Goal: Information Seeking & Learning: Learn about a topic

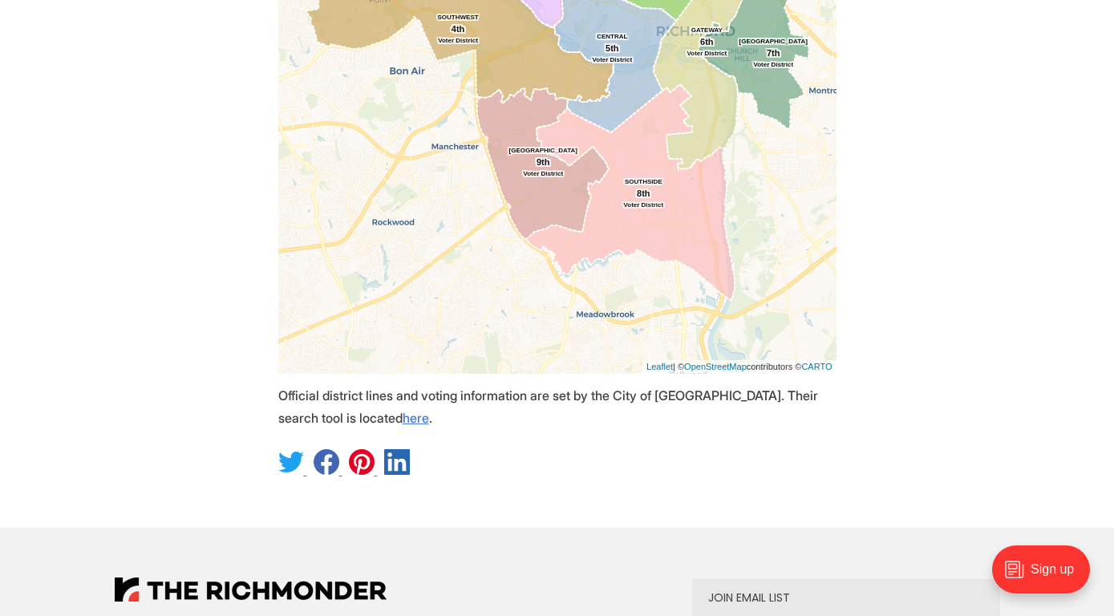
scroll to position [636, 0]
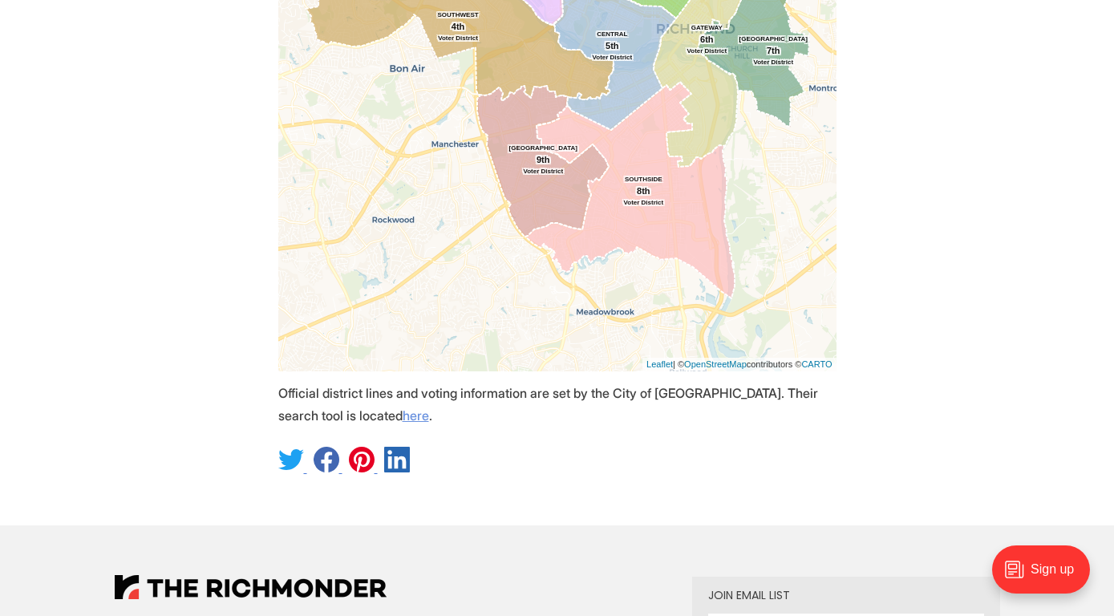
click at [403, 423] on link "here" at bounding box center [416, 415] width 26 height 16
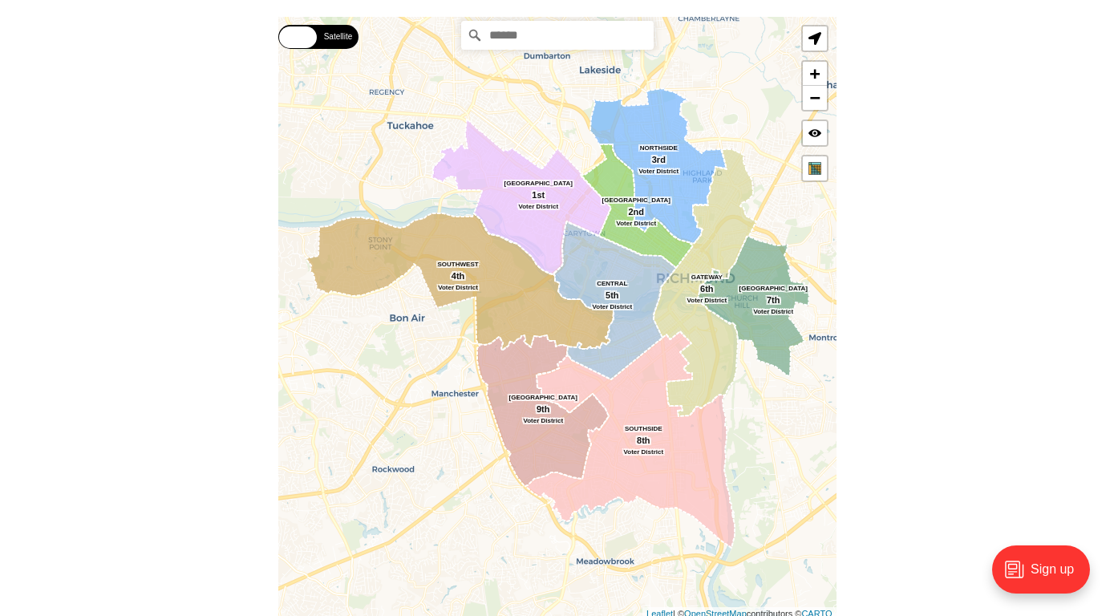
scroll to position [375, 0]
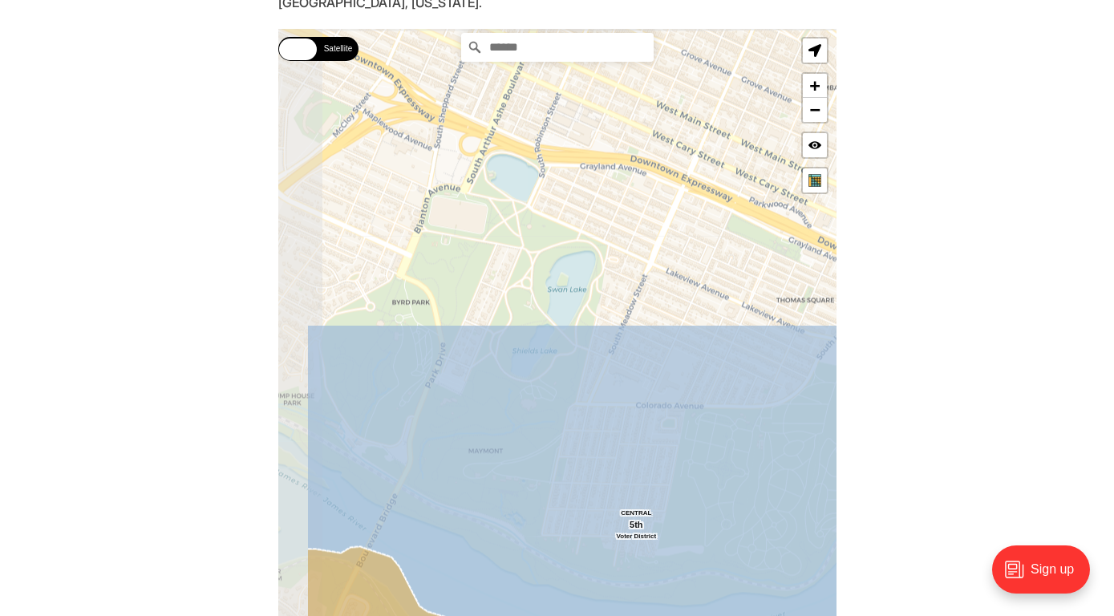
drag, startPoint x: 689, startPoint y: 294, endPoint x: 771, endPoint y: 654, distance: 369.4
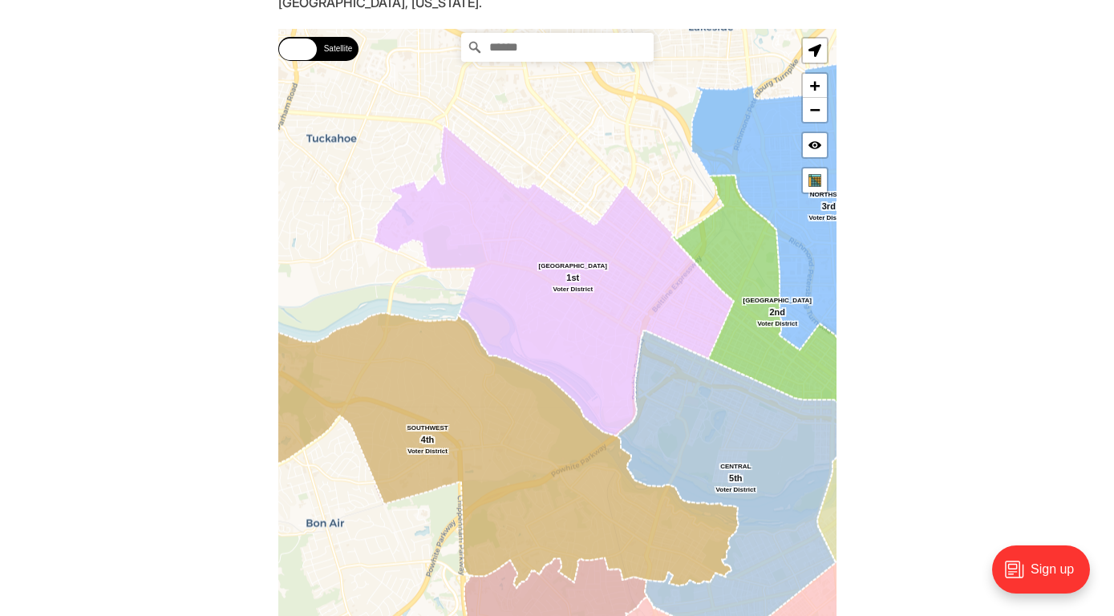
click at [822, 410] on icon at bounding box center [740, 488] width 246 height 314
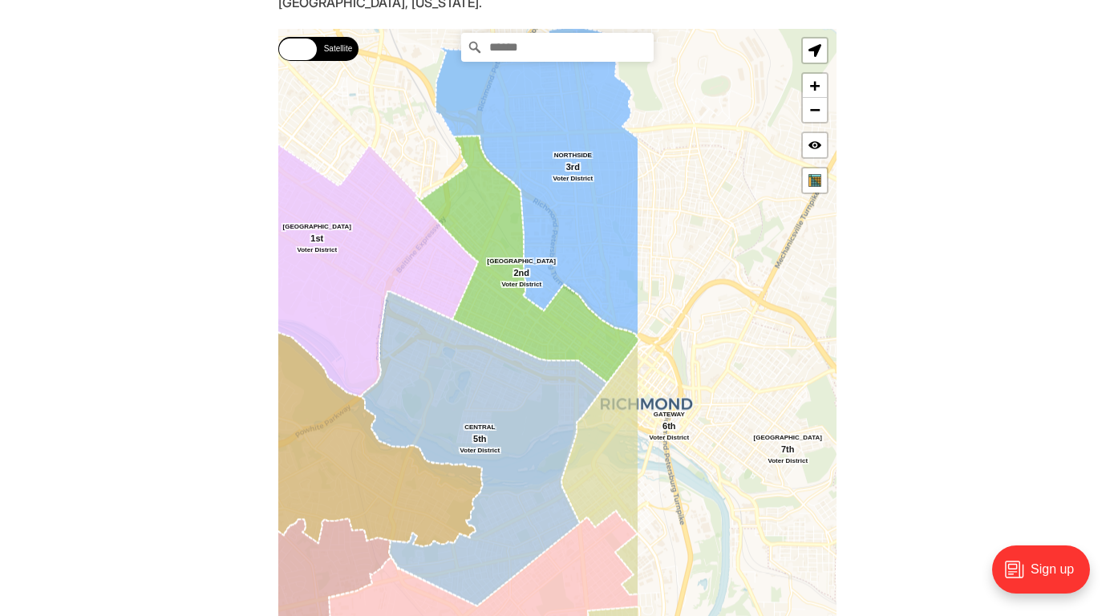
drag, startPoint x: 778, startPoint y: 439, endPoint x: 509, endPoint y: 394, distance: 272.5
click at [509, 394] on icon at bounding box center [484, 449] width 246 height 314
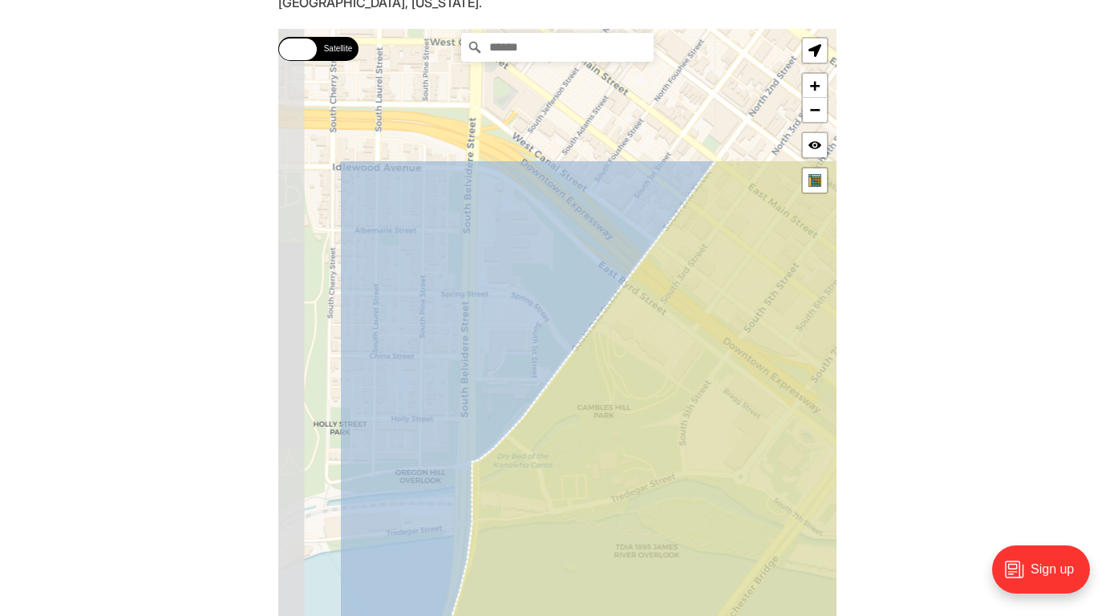
drag, startPoint x: 663, startPoint y: 298, endPoint x: 780, endPoint y: 496, distance: 230.8
click at [780, 496] on icon at bounding box center [689, 523] width 644 height 727
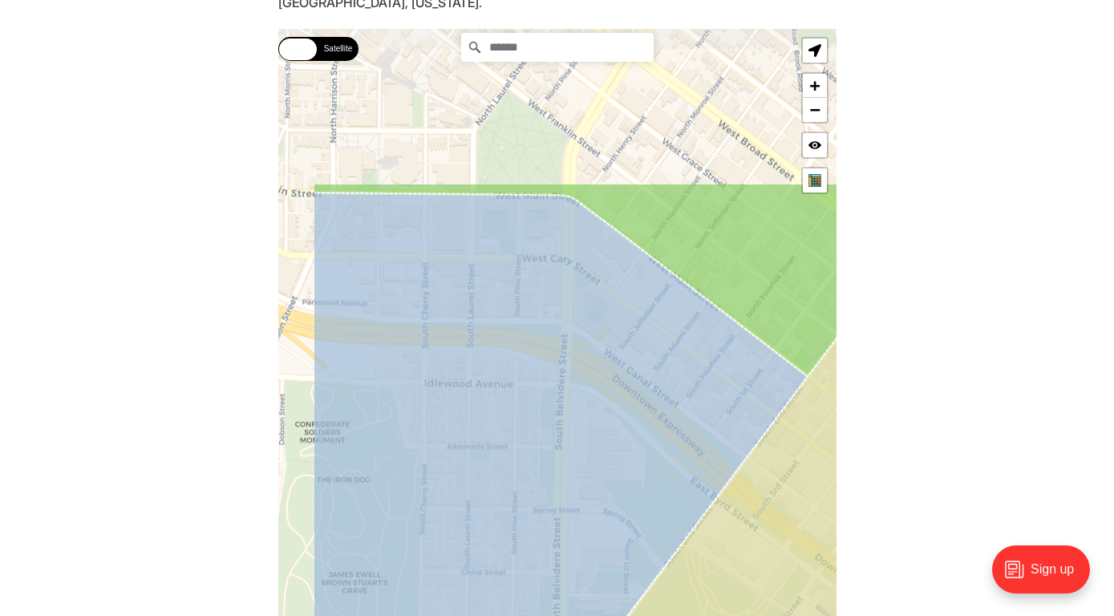
drag, startPoint x: 736, startPoint y: 404, endPoint x: 818, endPoint y: 549, distance: 165.9
click at [818, 549] on icon at bounding box center [753, 547] width 466 height 727
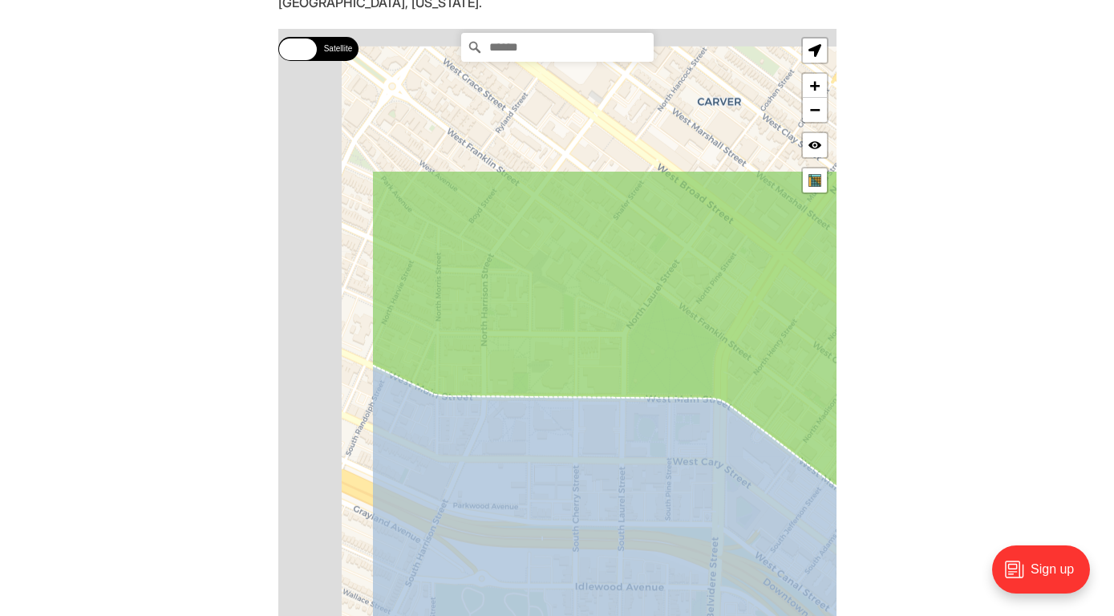
drag, startPoint x: 674, startPoint y: 314, endPoint x: 862, endPoint y: 557, distance: 307.0
click at [862, 557] on section "Type your address in the box to see which voting district it is in. This only w…" at bounding box center [557, 354] width 1114 height 770
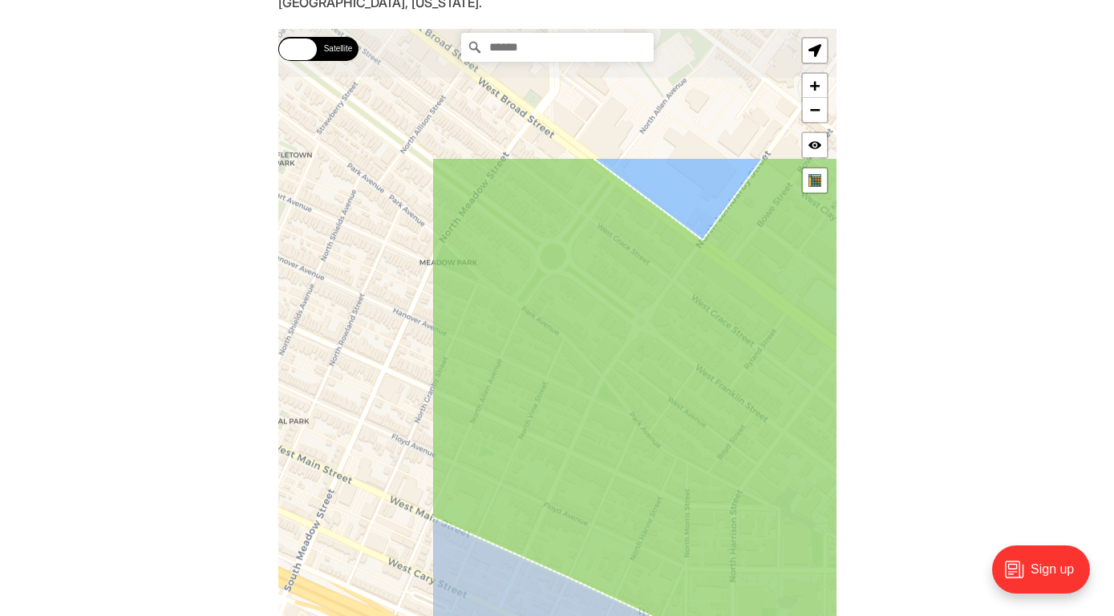
drag, startPoint x: 652, startPoint y: 372, endPoint x: 849, endPoint y: 553, distance: 267.3
click at [849, 553] on section "Type your address in the box to see which voting district it is in. This only w…" at bounding box center [557, 354] width 1114 height 770
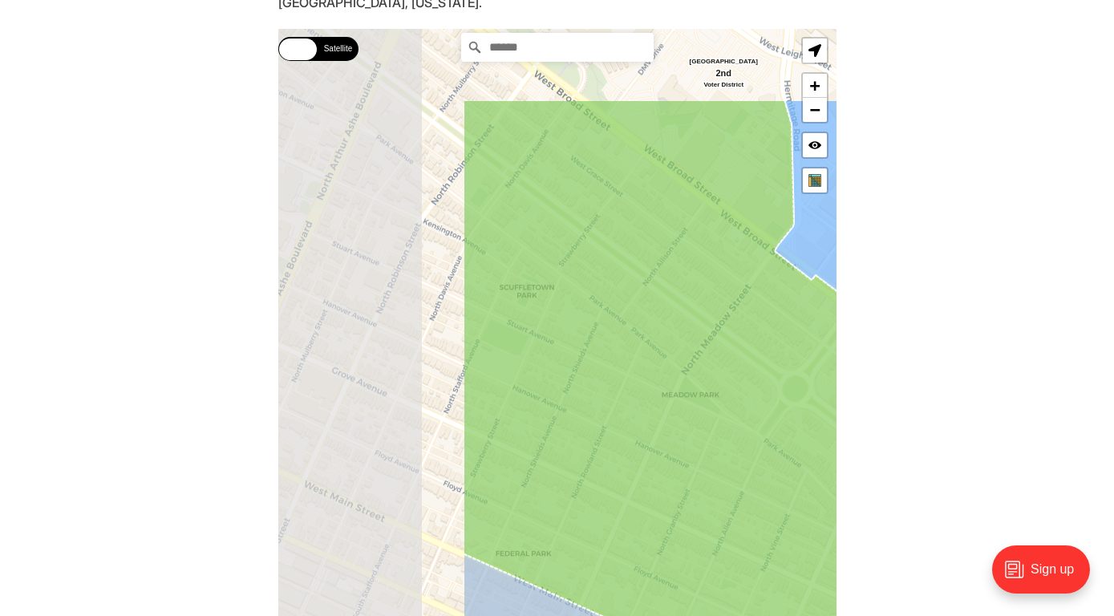
drag, startPoint x: 558, startPoint y: 389, endPoint x: 811, endPoint y: 536, distance: 292.1
click at [811, 536] on icon at bounding box center [799, 432] width 673 height 667
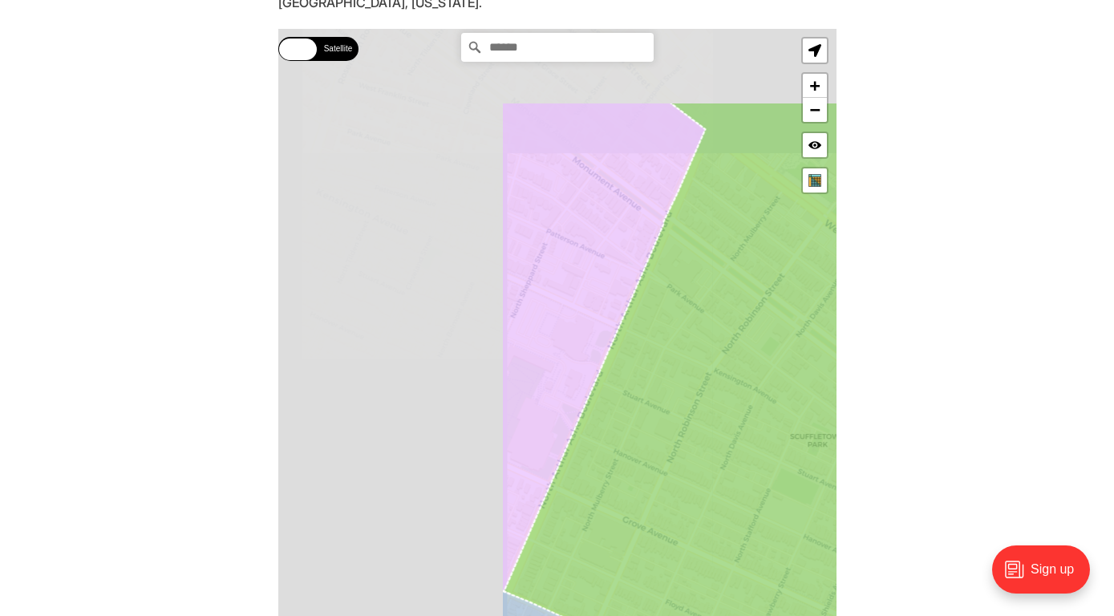
drag, startPoint x: 524, startPoint y: 362, endPoint x: 873, endPoint y: 541, distance: 392.4
click at [873, 541] on section "Type your address in the box to see which voting district it is in. This only w…" at bounding box center [557, 354] width 1114 height 770
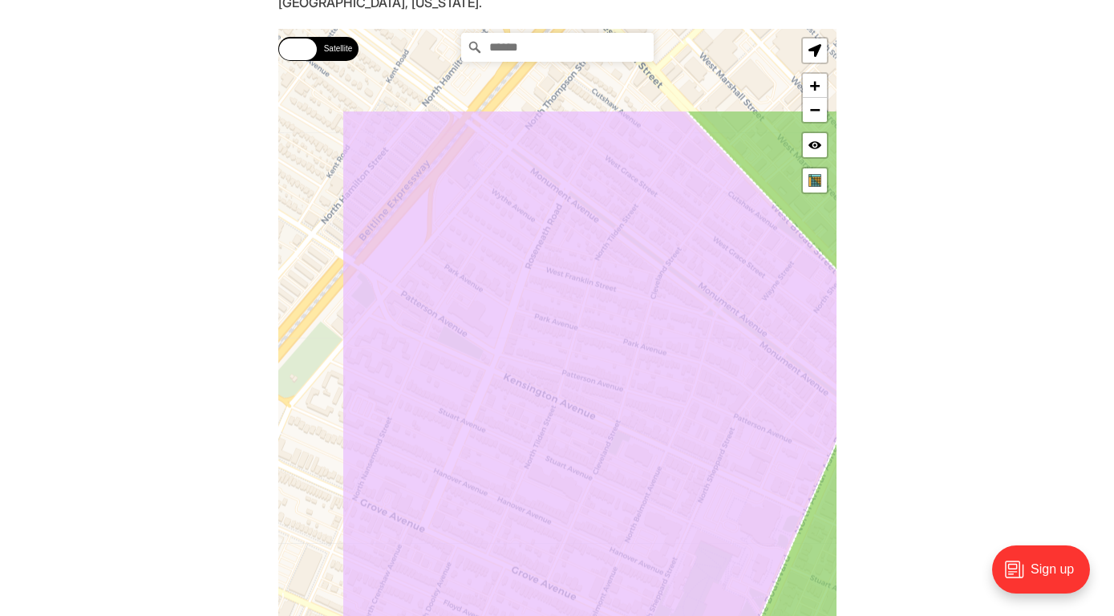
drag, startPoint x: 553, startPoint y: 386, endPoint x: 682, endPoint y: 533, distance: 196.1
click at [682, 533] on icon at bounding box center [617, 443] width 551 height 666
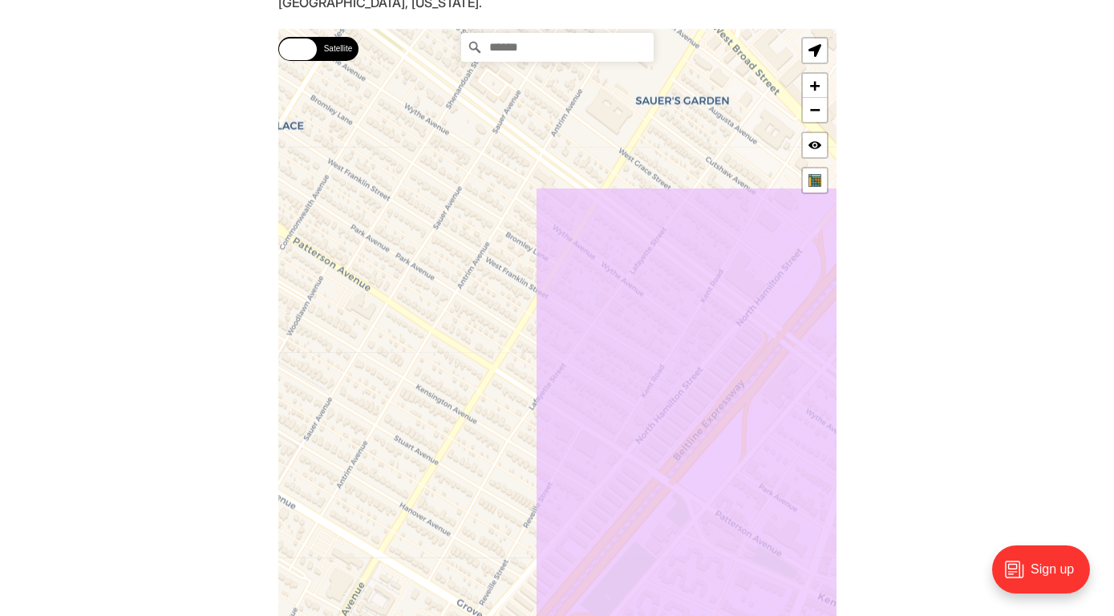
drag, startPoint x: 526, startPoint y: 326, endPoint x: 821, endPoint y: 528, distance: 357.2
click at [821, 528] on icon at bounding box center [871, 550] width 672 height 727
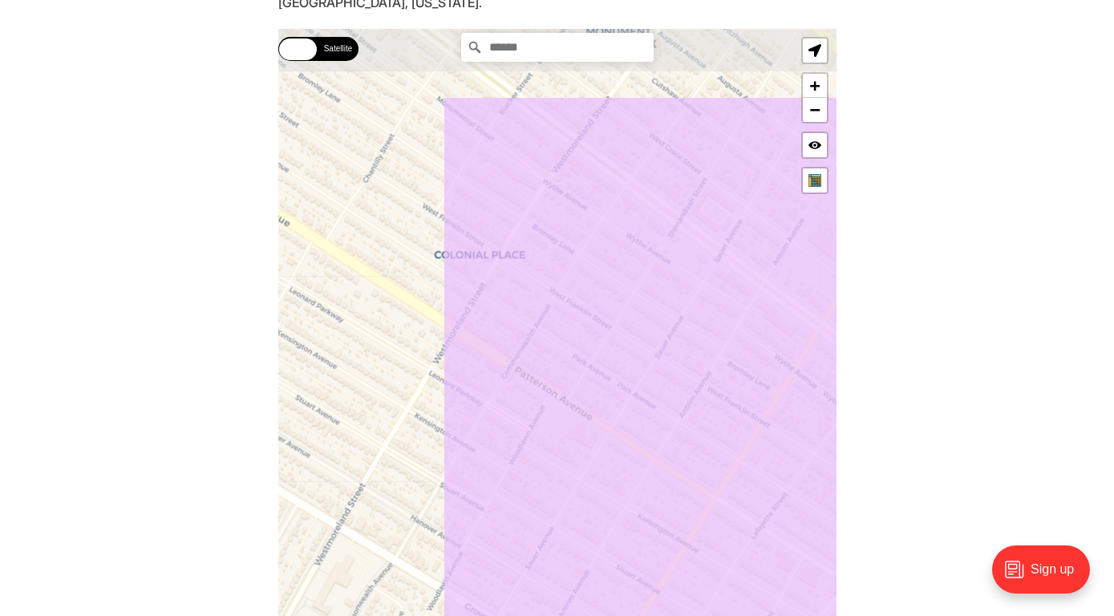
drag, startPoint x: 605, startPoint y: 358, endPoint x: 831, endPoint y: 489, distance: 261.2
click at [831, 489] on icon at bounding box center [778, 459] width 673 height 727
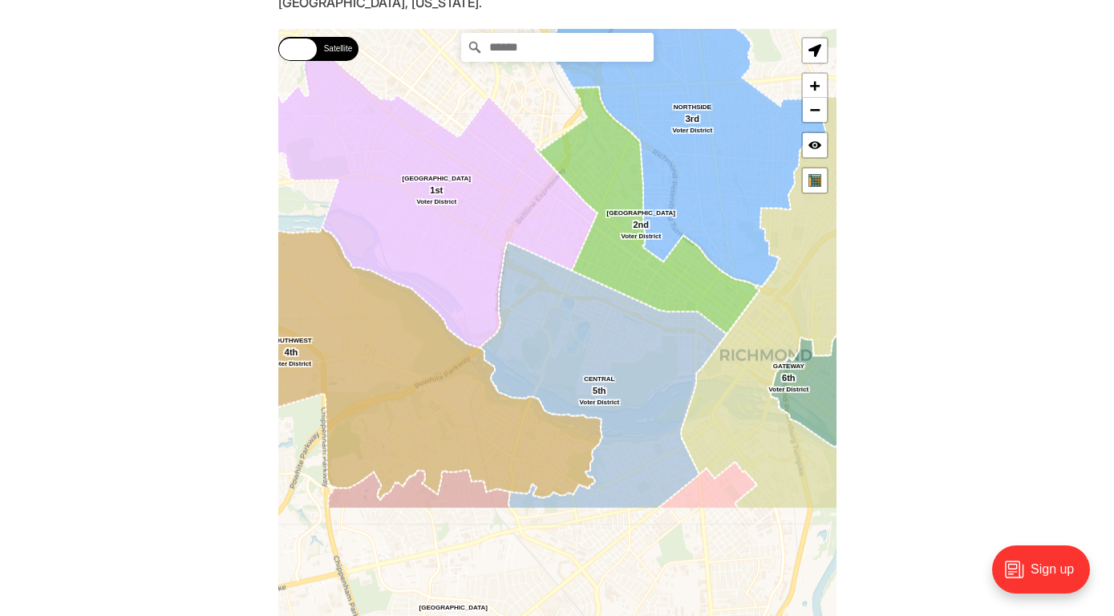
drag, startPoint x: 646, startPoint y: 495, endPoint x: 605, endPoint y: 304, distance: 195.2
click at [605, 304] on icon at bounding box center [603, 376] width 246 height 266
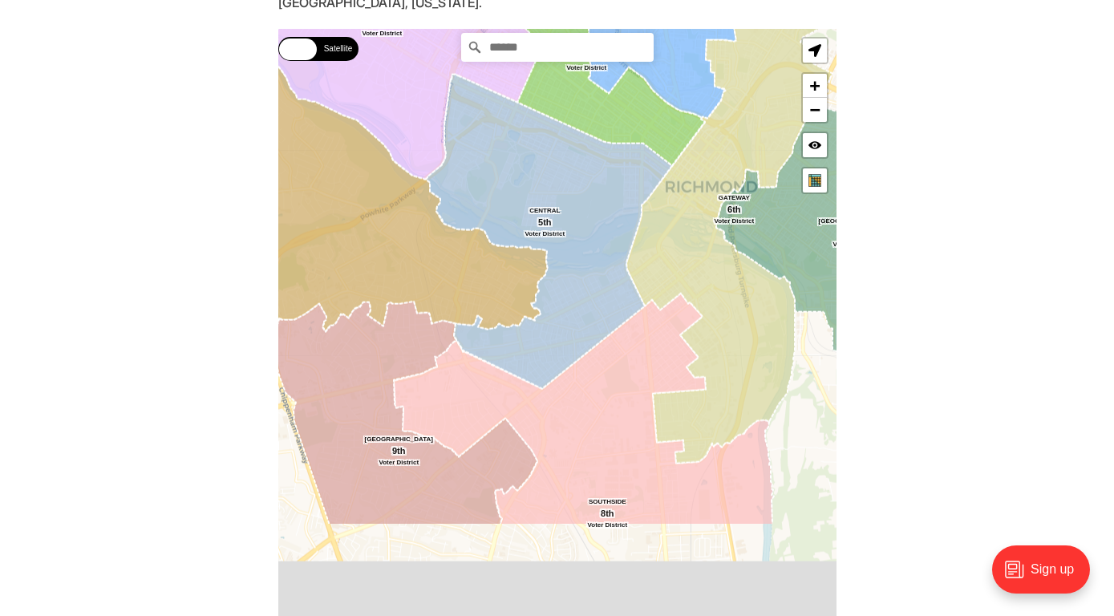
drag, startPoint x: 629, startPoint y: 456, endPoint x: 557, endPoint y: 235, distance: 232.8
click at [557, 235] on icon at bounding box center [549, 232] width 246 height 314
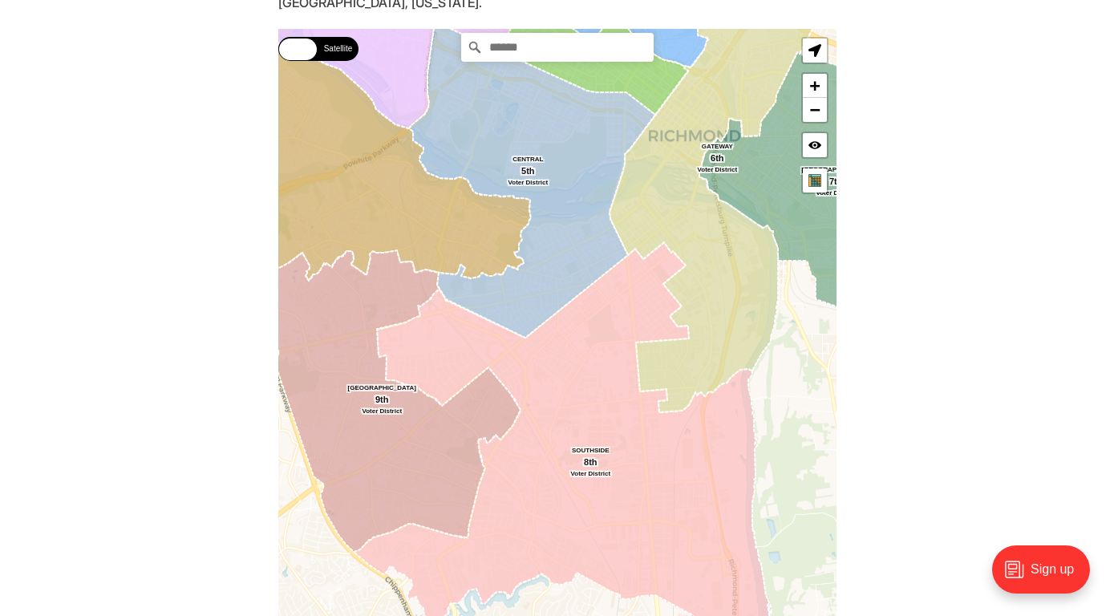
click at [588, 407] on icon at bounding box center [563, 459] width 419 height 435
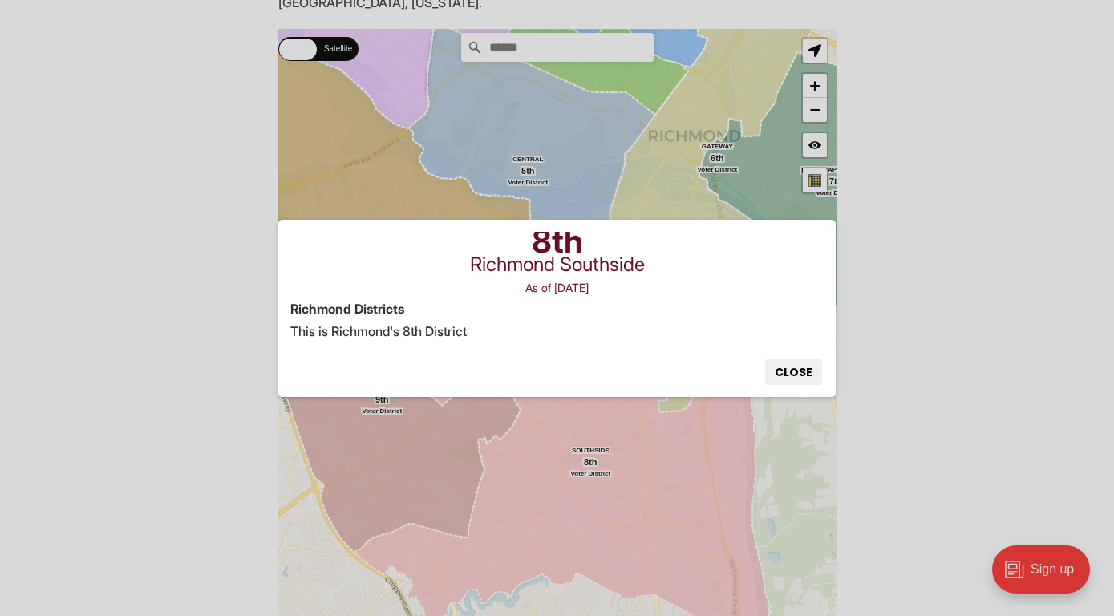
click at [799, 375] on button "Close" at bounding box center [793, 372] width 57 height 26
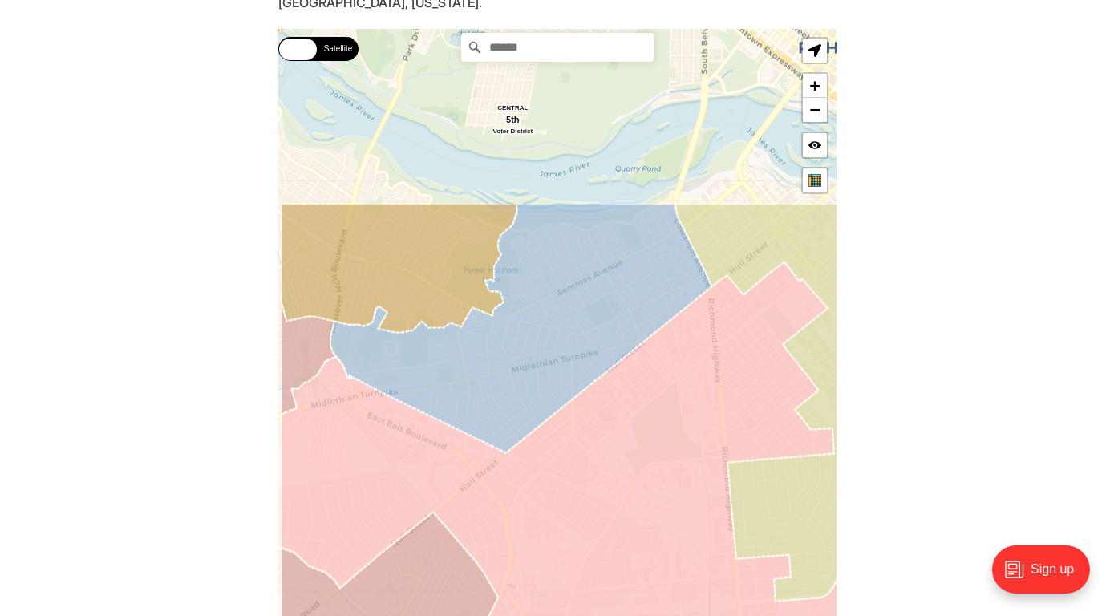
drag, startPoint x: 564, startPoint y: 300, endPoint x: 619, endPoint y: 508, distance: 215.7
click at [619, 508] on icon at bounding box center [617, 595] width 673 height 667
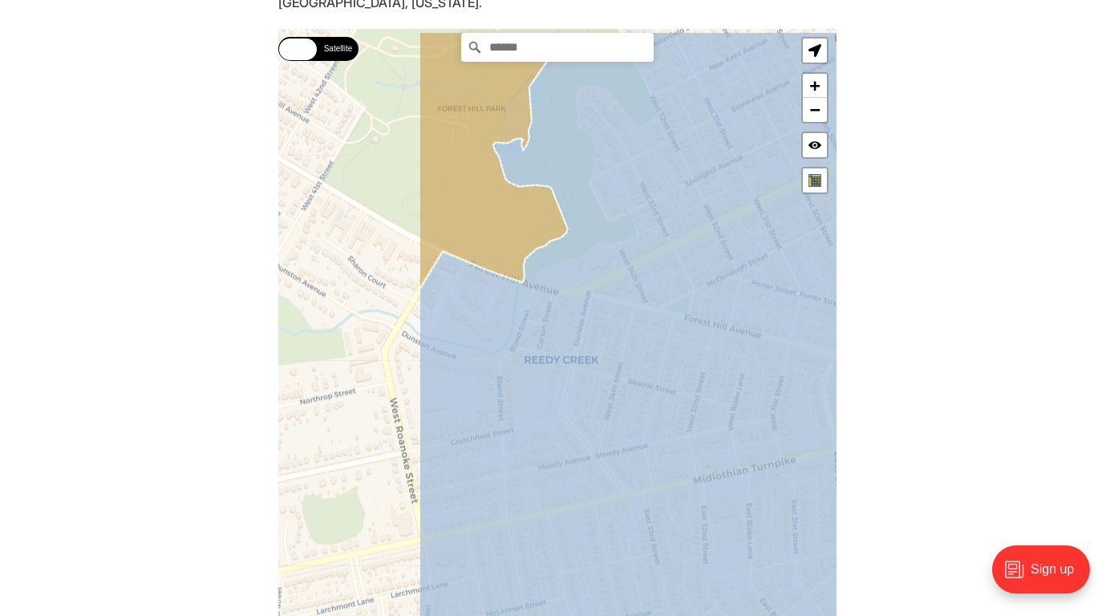
drag, startPoint x: 511, startPoint y: 245, endPoint x: 709, endPoint y: 315, distance: 210.0
click at [709, 315] on icon at bounding box center [755, 394] width 673 height 727
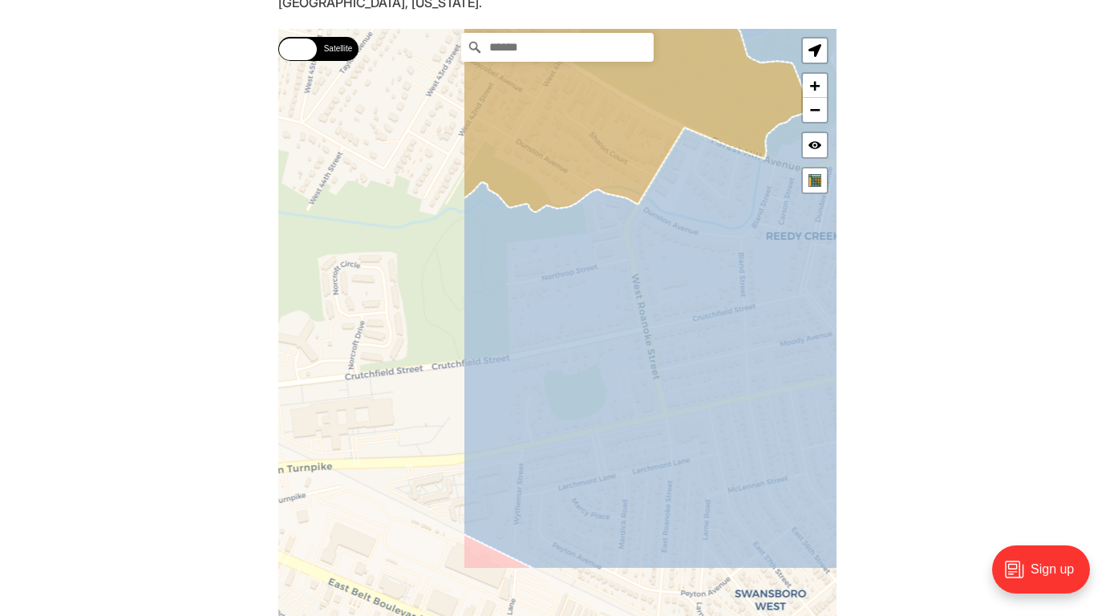
drag, startPoint x: 505, startPoint y: 403, endPoint x: 754, endPoint y: 279, distance: 277.6
click at [754, 279] on icon at bounding box center [798, 206] width 673 height 727
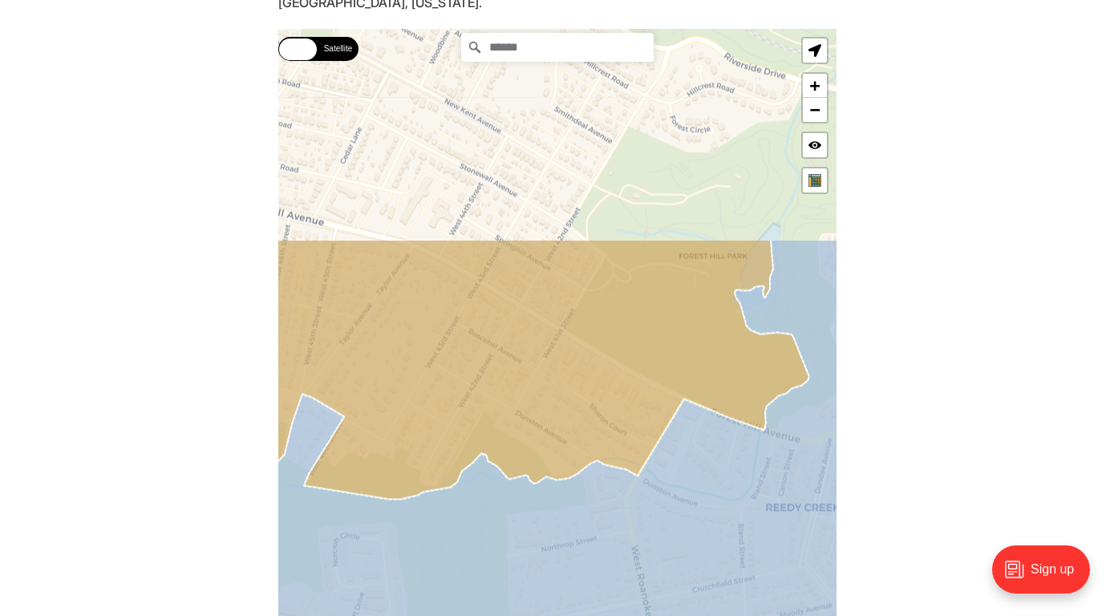
drag, startPoint x: 666, startPoint y: 286, endPoint x: 667, endPoint y: 569, distance: 283.1
click at [667, 569] on icon at bounding box center [557, 602] width 673 height 727
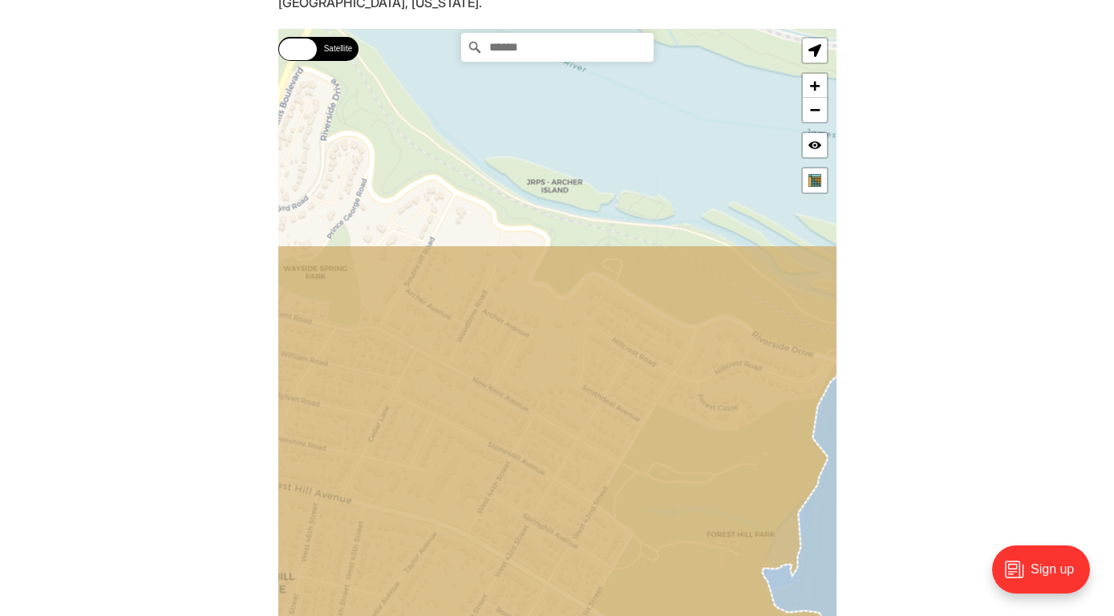
drag, startPoint x: 629, startPoint y: 349, endPoint x: 653, endPoint y: 562, distance: 214.7
click at [653, 562] on icon at bounding box center [570, 511] width 644 height 532
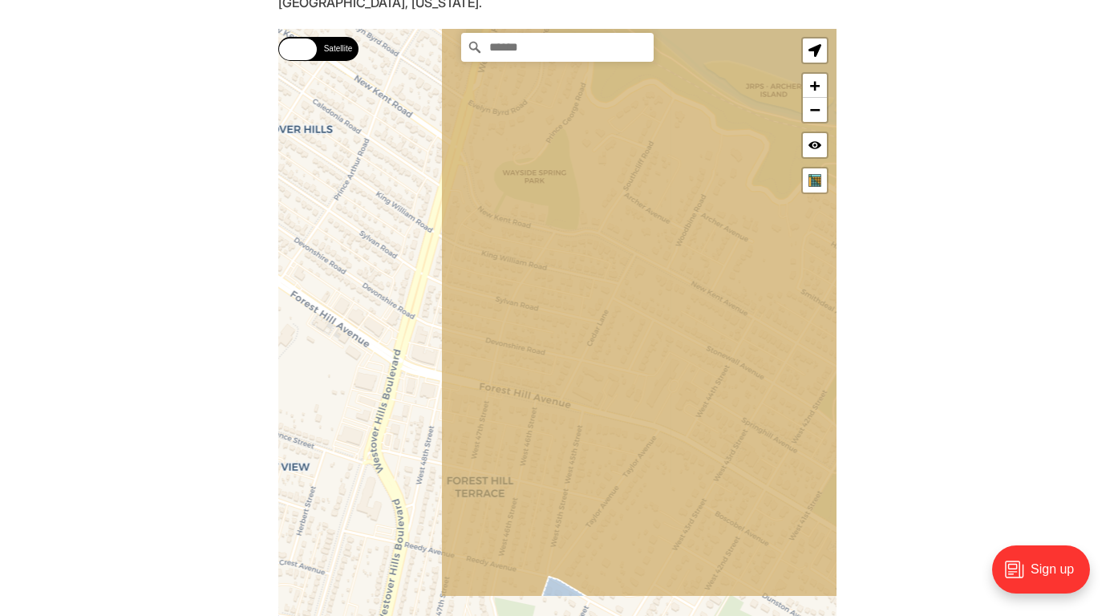
drag, startPoint x: 511, startPoint y: 456, endPoint x: 732, endPoint y: 360, distance: 241.4
click at [732, 360] on icon at bounding box center [774, 235] width 671 height 723
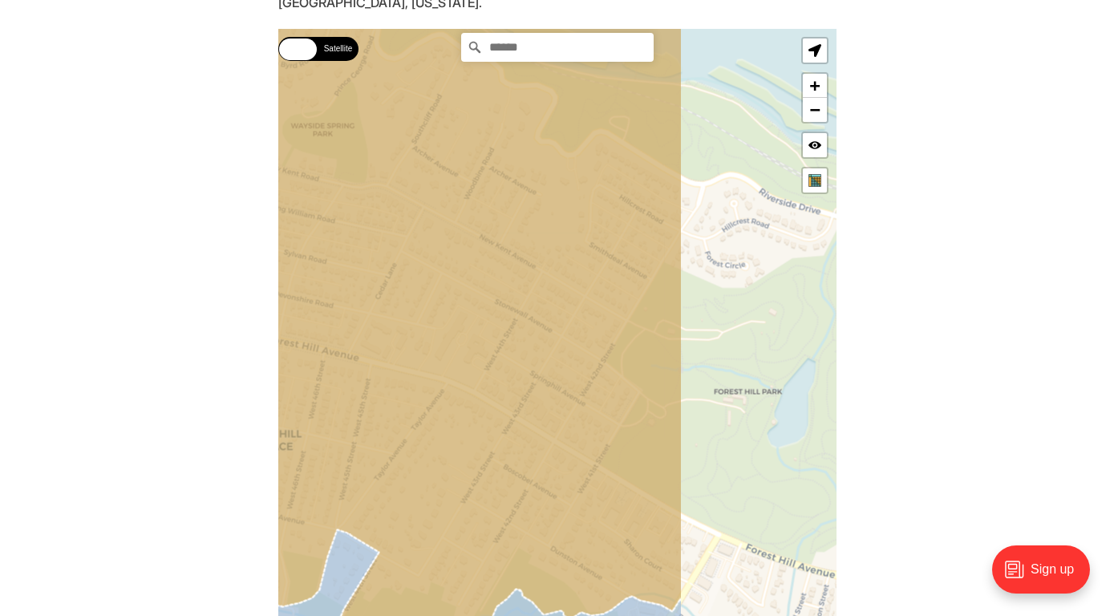
drag, startPoint x: 723, startPoint y: 365, endPoint x: 512, endPoint y: 310, distance: 218.0
click at [512, 310] on icon at bounding box center [345, 278] width 673 height 715
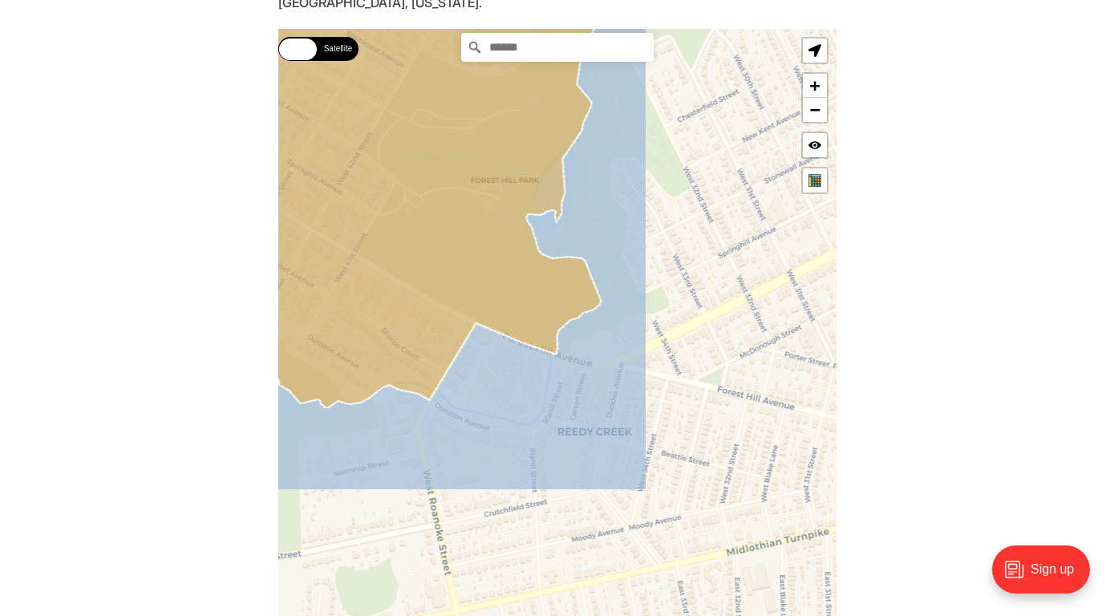
drag, startPoint x: 552, startPoint y: 419, endPoint x: 333, endPoint y: 219, distance: 296.9
click at [333, 219] on icon at bounding box center [310, 93] width 673 height 659
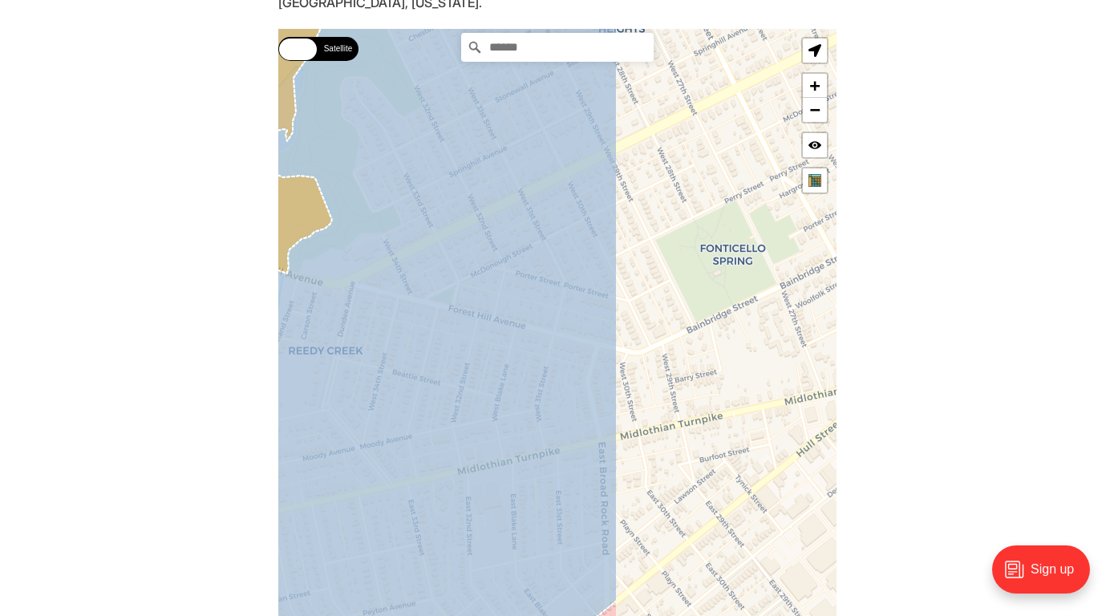
drag, startPoint x: 611, startPoint y: 411, endPoint x: 330, endPoint y: 341, distance: 290.2
click at [330, 341] on icon at bounding box center [281, 261] width 673 height 727
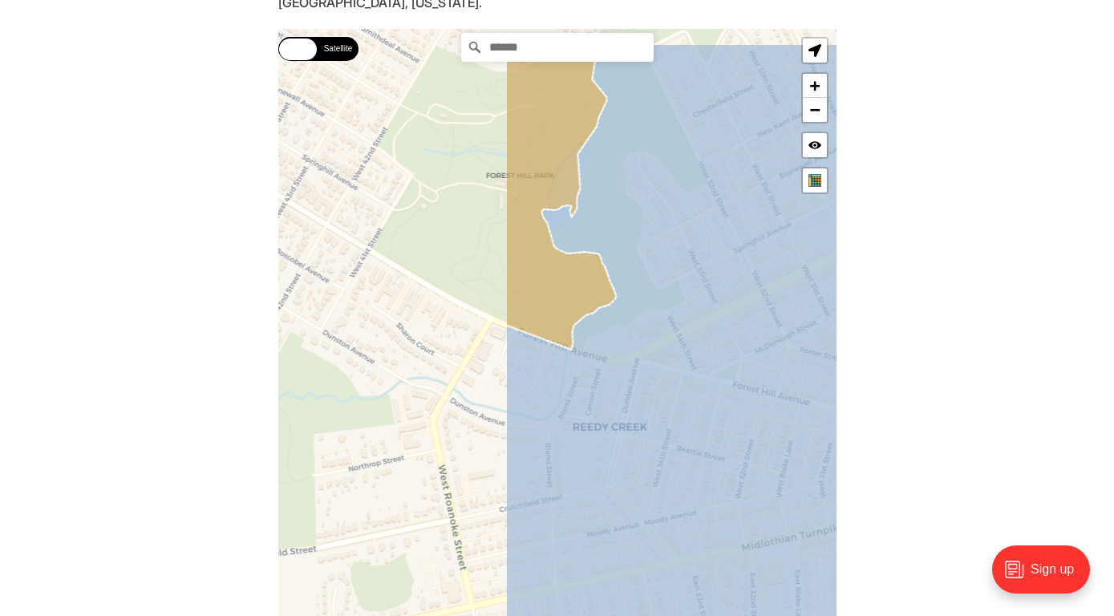
drag, startPoint x: 330, startPoint y: 341, endPoint x: 619, endPoint y: 418, distance: 299.6
click at [619, 418] on icon at bounding box center [840, 406] width 673 height 727
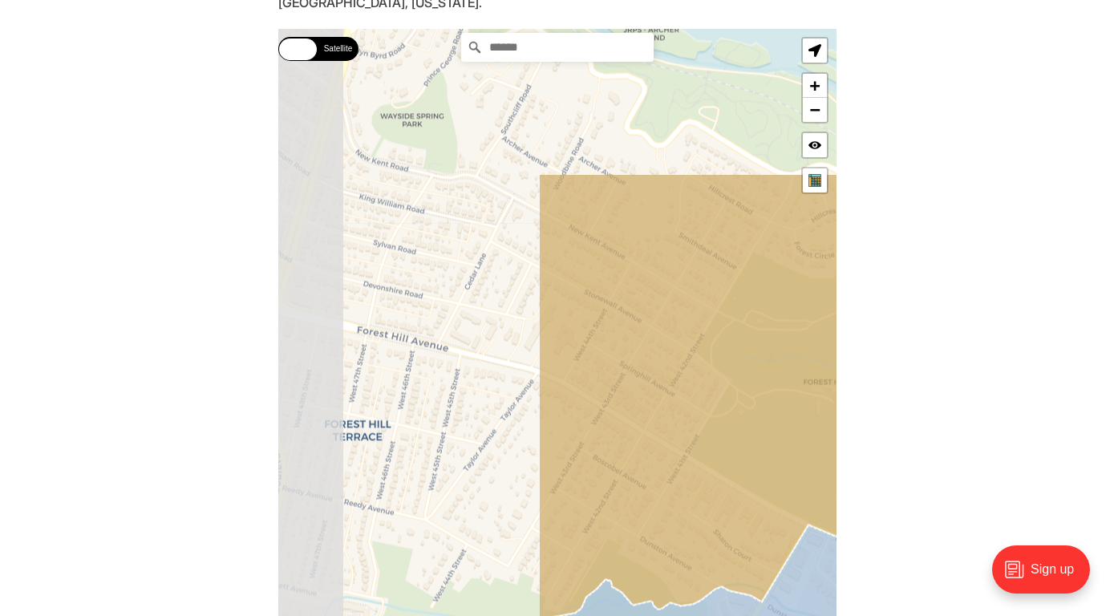
drag, startPoint x: 500, startPoint y: 357, endPoint x: 817, endPoint y: 564, distance: 379.0
click at [817, 564] on icon at bounding box center [874, 537] width 673 height 727
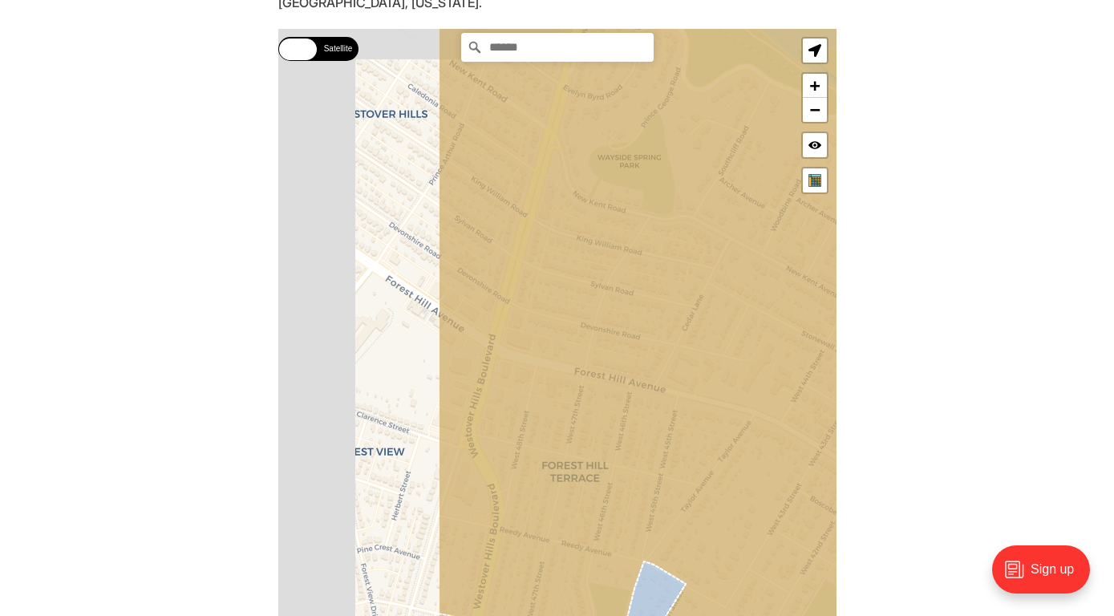
drag, startPoint x: 594, startPoint y: 412, endPoint x: 907, endPoint y: 480, distance: 320.1
click at [907, 480] on section "Type your address in the box to see which voting district it is in. This only w…" at bounding box center [557, 354] width 1114 height 770
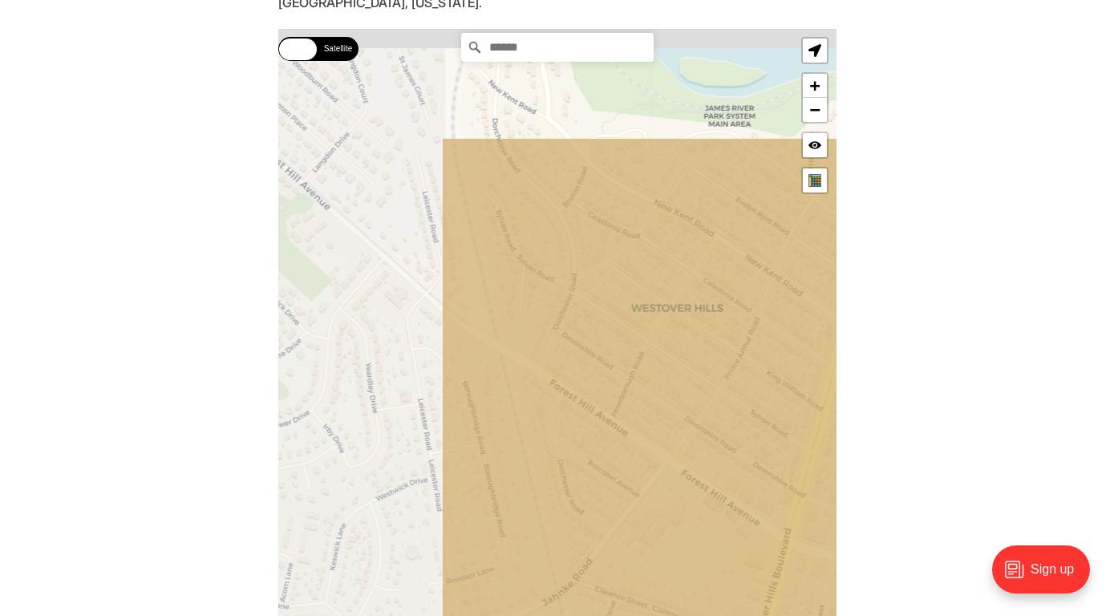
drag, startPoint x: 471, startPoint y: 445, endPoint x: 682, endPoint y: 612, distance: 269.5
click at [682, 612] on icon at bounding box center [776, 498] width 673 height 723
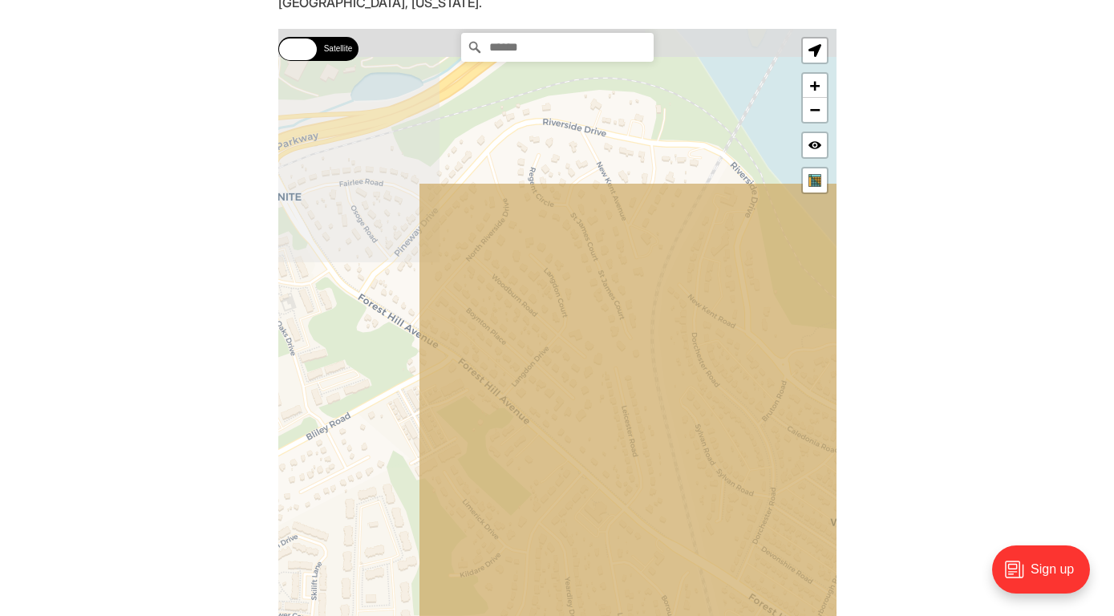
drag, startPoint x: 476, startPoint y: 354, endPoint x: 678, endPoint y: 574, distance: 298.5
click at [678, 574] on icon at bounding box center [754, 545] width 673 height 727
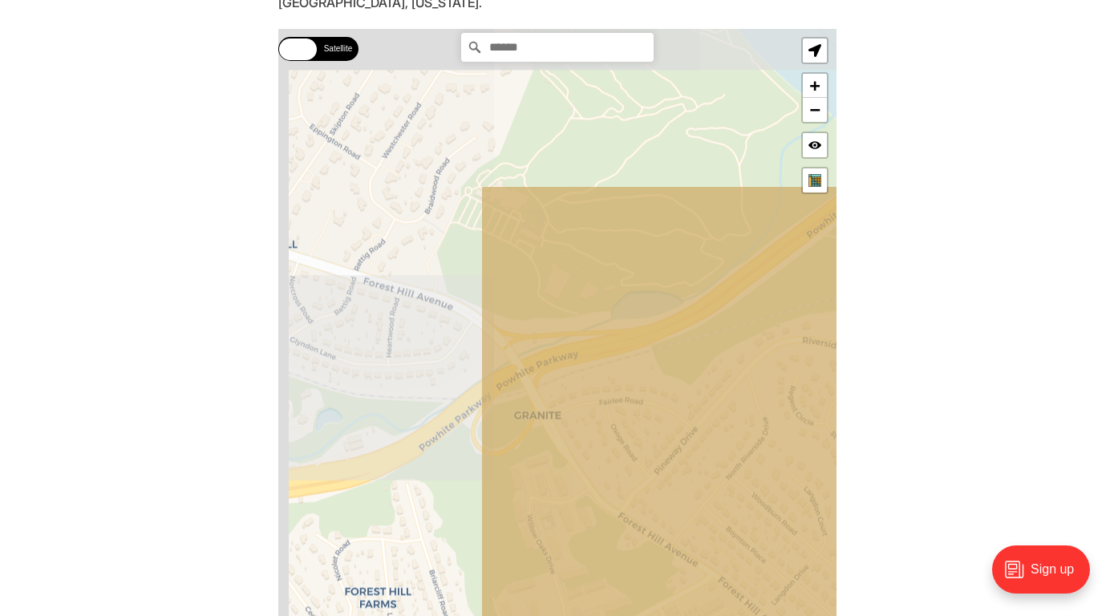
drag, startPoint x: 536, startPoint y: 372, endPoint x: 763, endPoint y: 525, distance: 273.8
click at [763, 525] on icon at bounding box center [816, 549] width 673 height 727
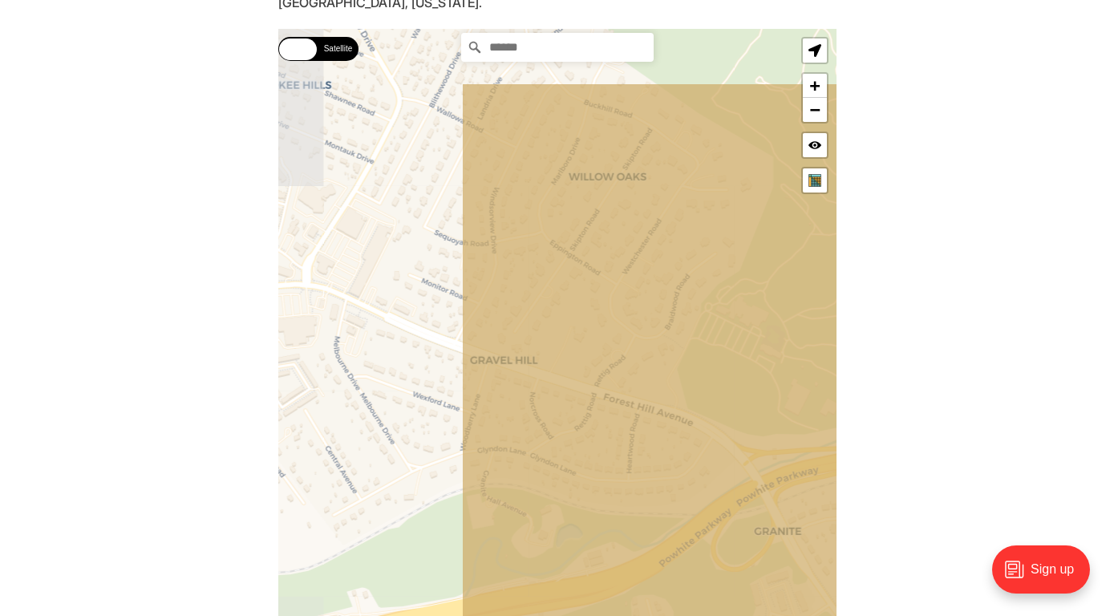
drag, startPoint x: 515, startPoint y: 233, endPoint x: 735, endPoint y: 316, distance: 234.7
click at [735, 316] on icon at bounding box center [796, 446] width 673 height 727
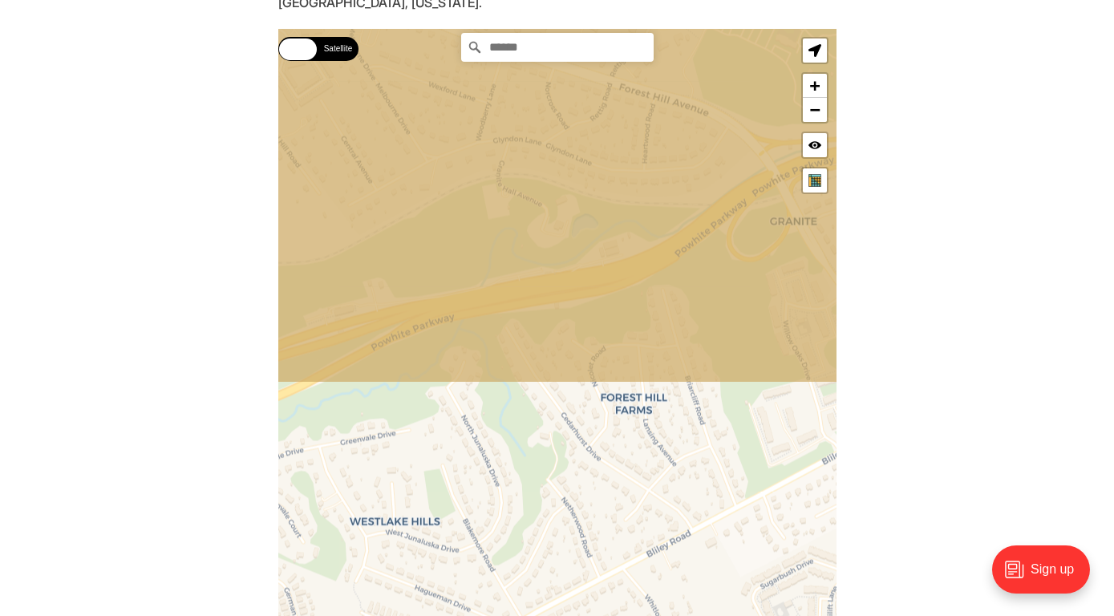
drag, startPoint x: 580, startPoint y: 484, endPoint x: 594, endPoint y: 169, distance: 314.7
click at [594, 169] on icon at bounding box center [573, 21] width 673 height 727
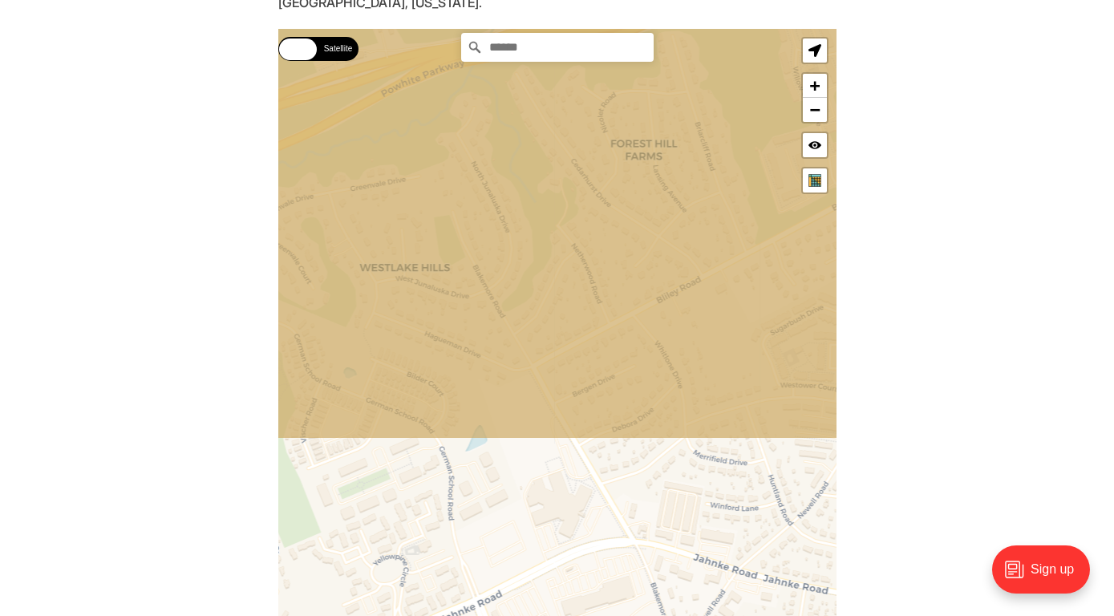
drag, startPoint x: 570, startPoint y: 500, endPoint x: 580, endPoint y: 243, distance: 257.6
click at [580, 243] on icon at bounding box center [566, 76] width 673 height 727
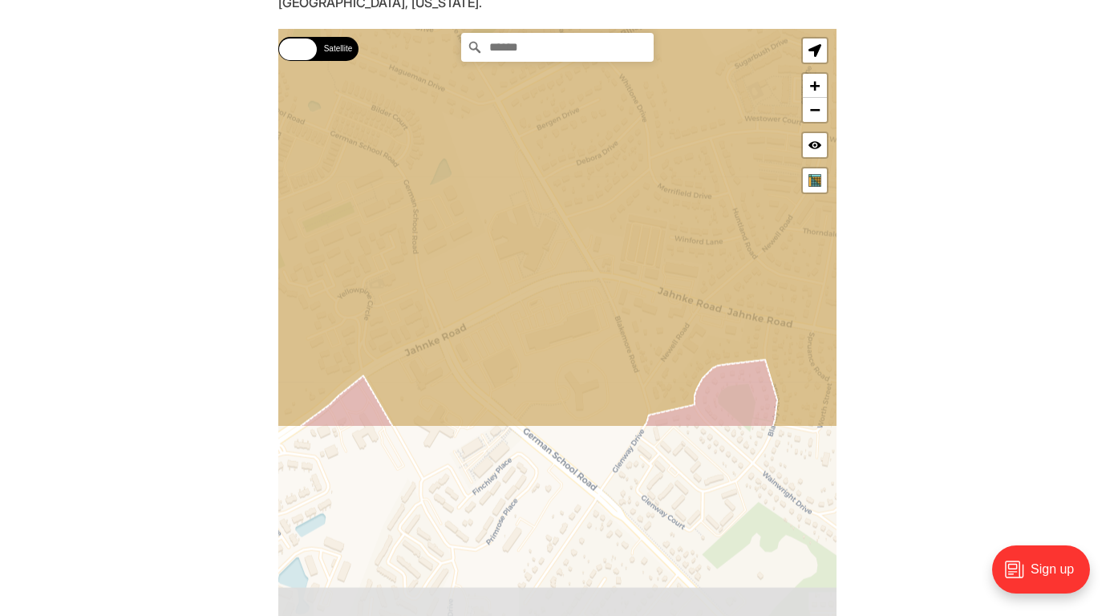
drag, startPoint x: 562, startPoint y: 498, endPoint x: 528, endPoint y: 222, distance: 278.0
click at [528, 222] on icon at bounding box center [521, 64] width 673 height 727
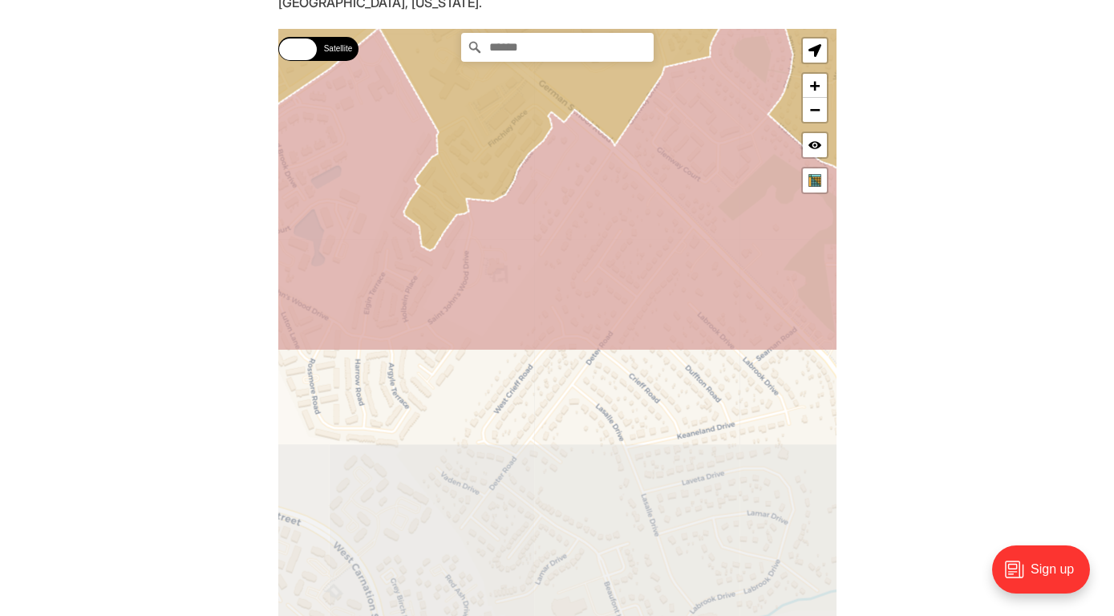
drag, startPoint x: 536, startPoint y: 494, endPoint x: 550, endPoint y: 145, distance: 349.1
click at [550, 145] on icon at bounding box center [570, 181] width 673 height 339
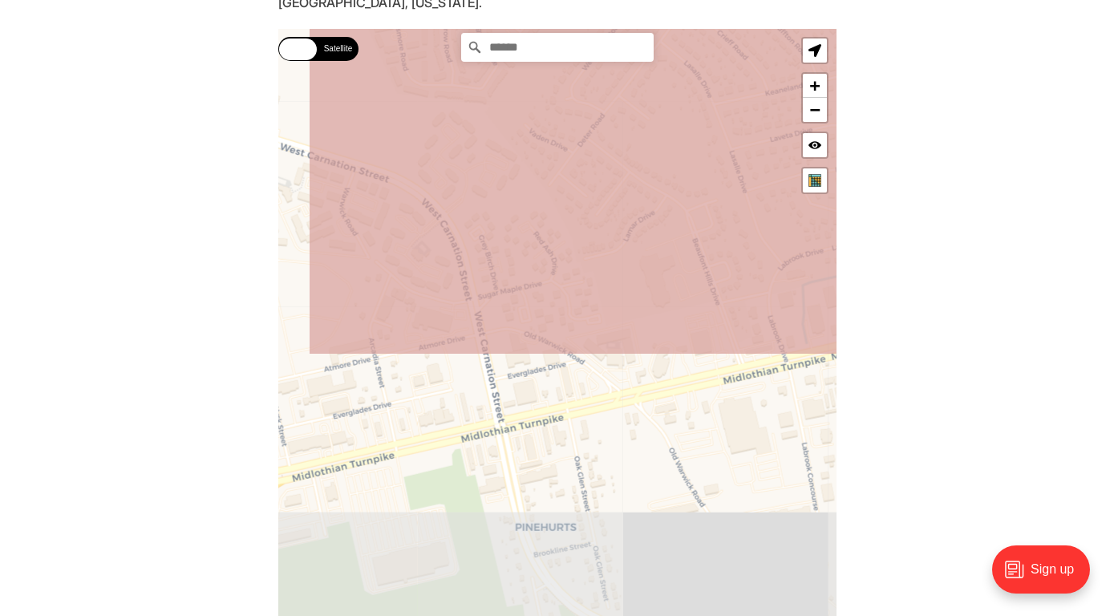
drag, startPoint x: 553, startPoint y: 476, endPoint x: 645, endPoint y: 127, distance: 361.6
click at [645, 127] on icon at bounding box center [643, 12] width 673 height 686
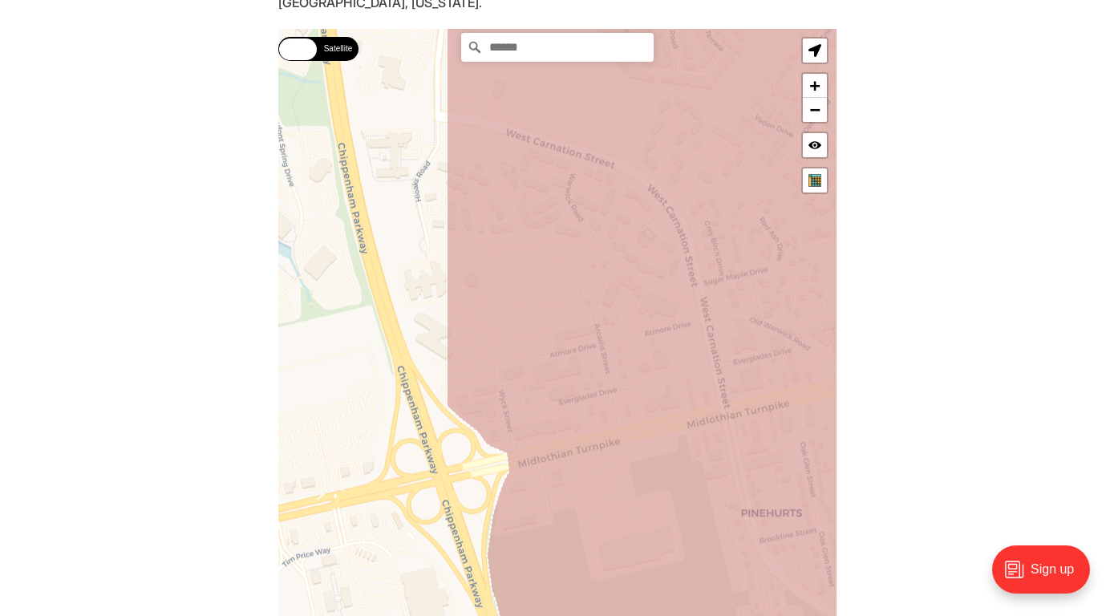
drag, startPoint x: 522, startPoint y: 304, endPoint x: 713, endPoint y: 294, distance: 191.1
click at [713, 294] on icon at bounding box center [782, 316] width 673 height 727
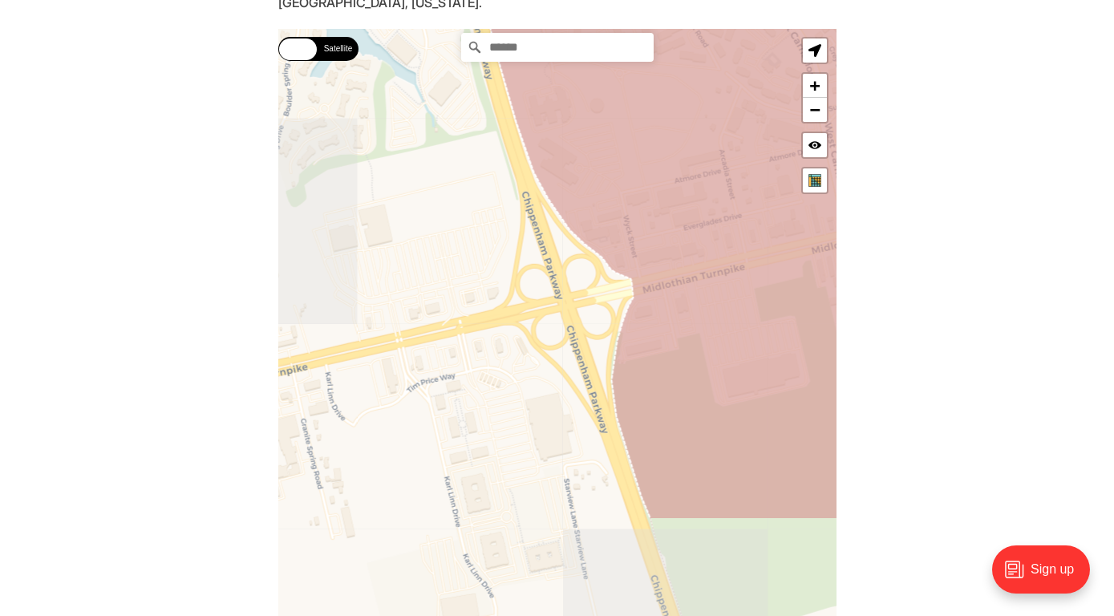
drag, startPoint x: 619, startPoint y: 523, endPoint x: 745, endPoint y: 344, distance: 218.7
click at [745, 344] on icon at bounding box center [736, 156] width 564 height 727
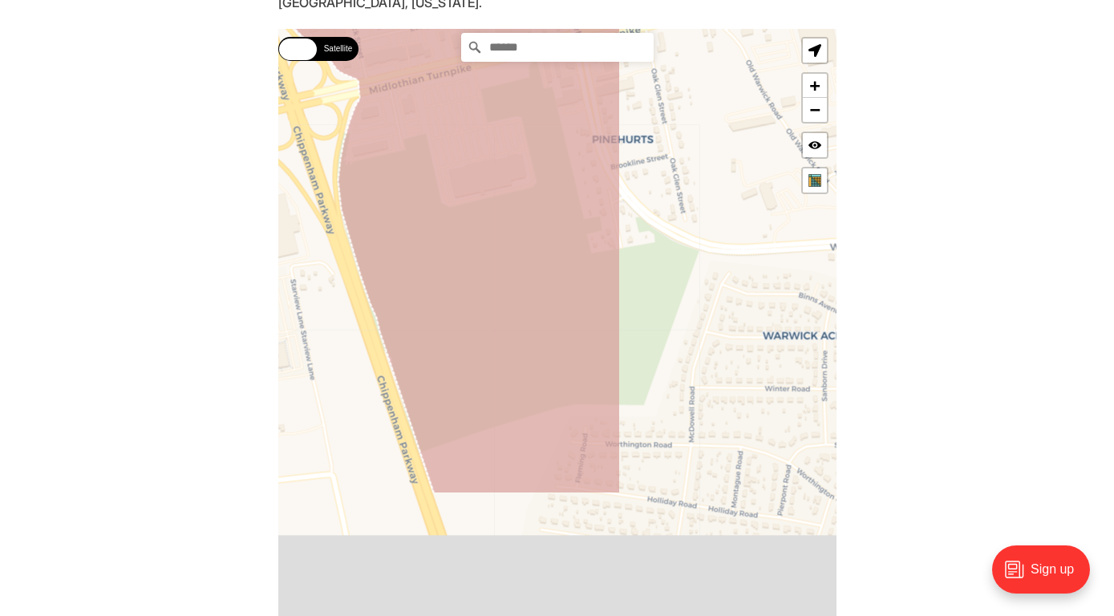
drag, startPoint x: 734, startPoint y: 395, endPoint x: 456, endPoint y: 195, distance: 342.3
click at [456, 195] on icon at bounding box center [412, 131] width 416 height 727
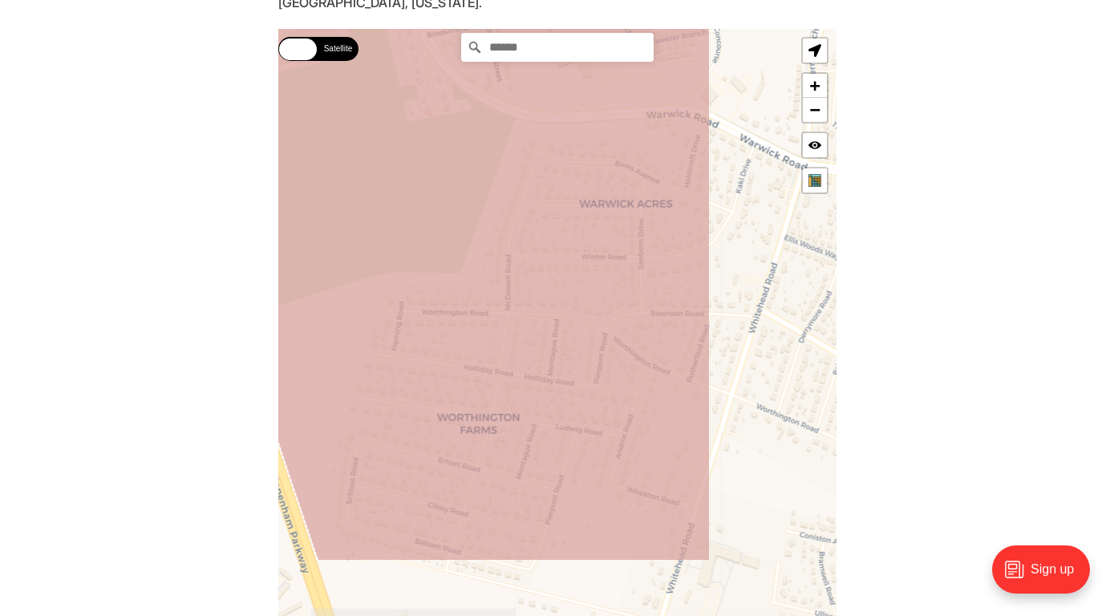
drag, startPoint x: 616, startPoint y: 497, endPoint x: 435, endPoint y: 366, distance: 222.8
click at [435, 366] on icon at bounding box center [392, 198] width 636 height 727
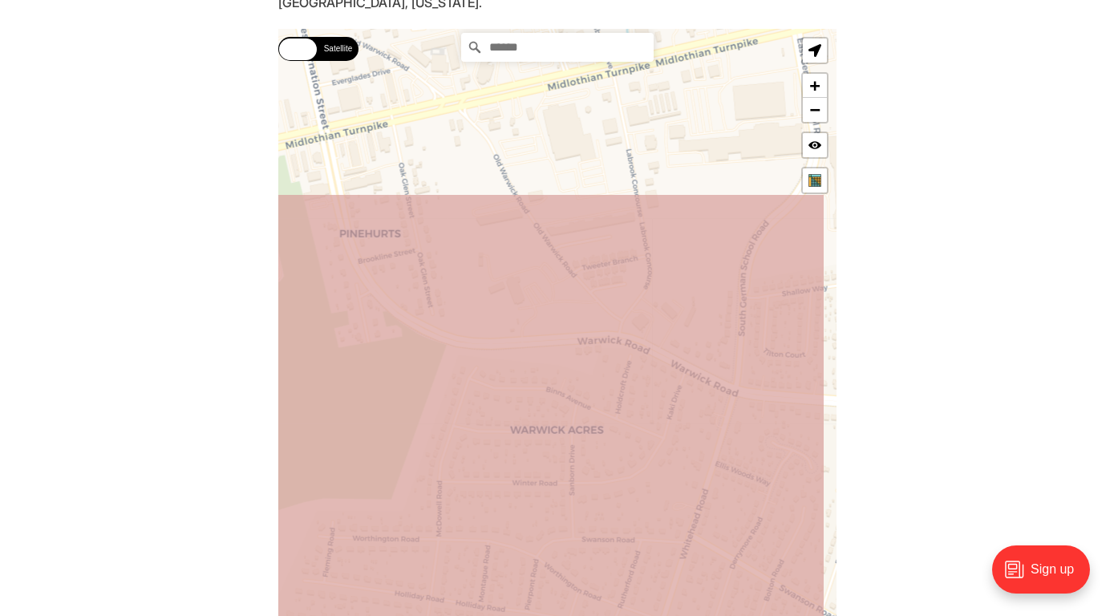
drag, startPoint x: 647, startPoint y: 290, endPoint x: 576, endPoint y: 520, distance: 240.2
click at [576, 520] on icon at bounding box center [488, 556] width 673 height 727
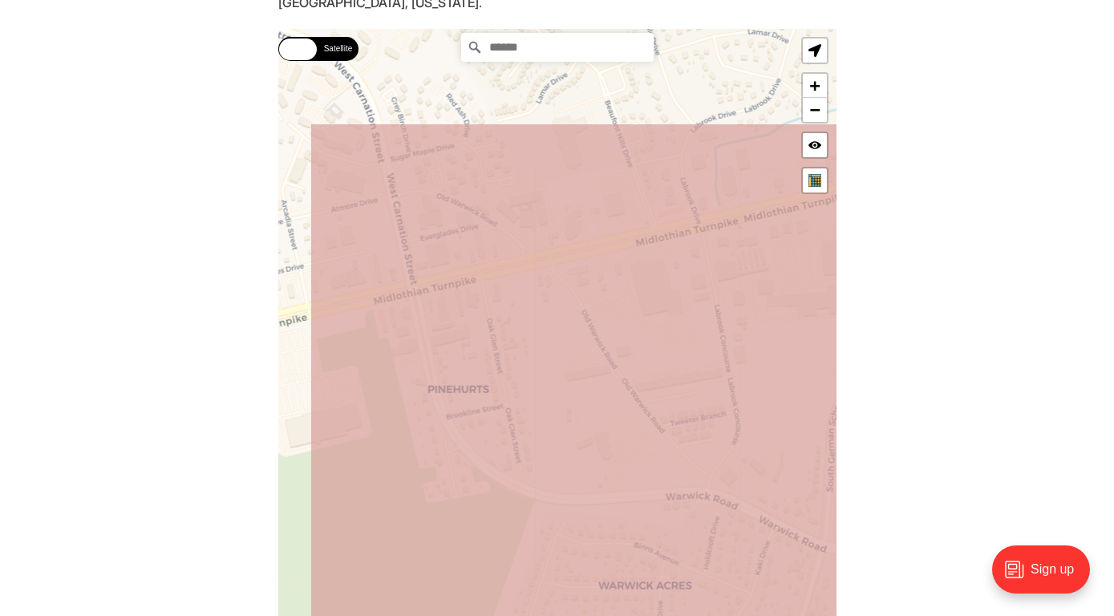
drag, startPoint x: 607, startPoint y: 310, endPoint x: 694, endPoint y: 456, distance: 169.7
click at [694, 456] on icon at bounding box center [645, 486] width 673 height 727
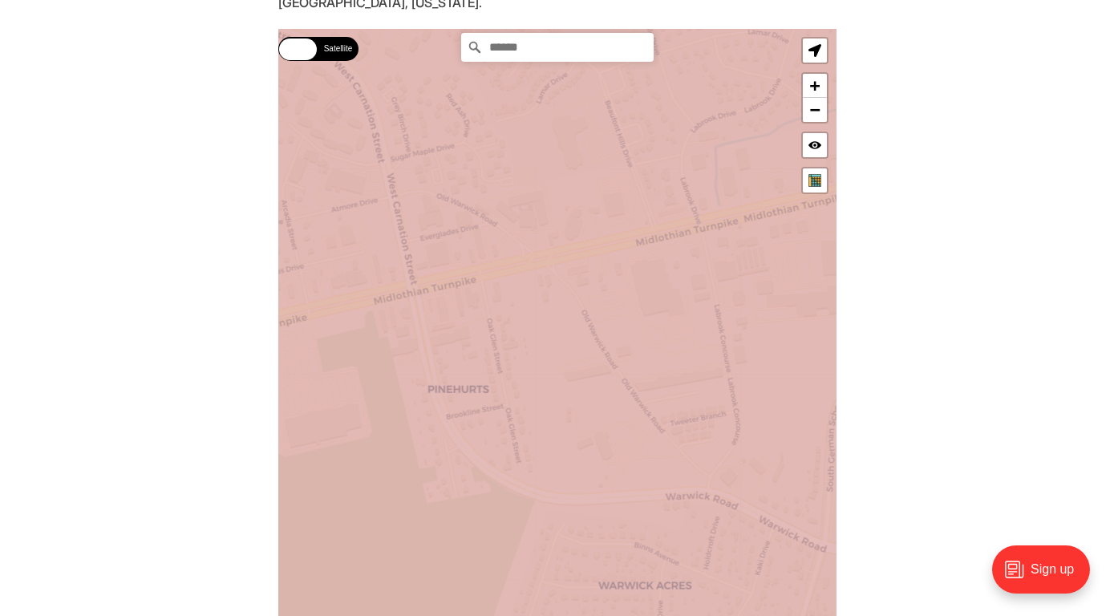
click at [495, 252] on icon at bounding box center [557, 330] width 673 height 727
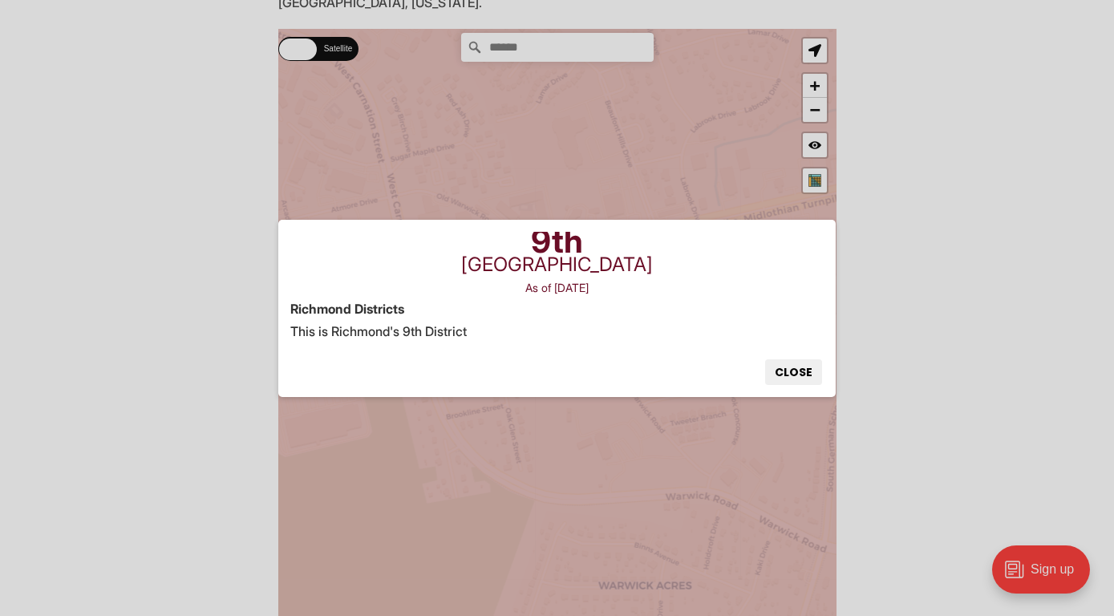
click at [698, 344] on div "× 9th Richmond [GEOGRAPHIC_DATA] As of [DATE] [GEOGRAPHIC_DATA] Districts This …" at bounding box center [557, 308] width 1114 height 177
click at [819, 372] on button "Close" at bounding box center [793, 372] width 57 height 26
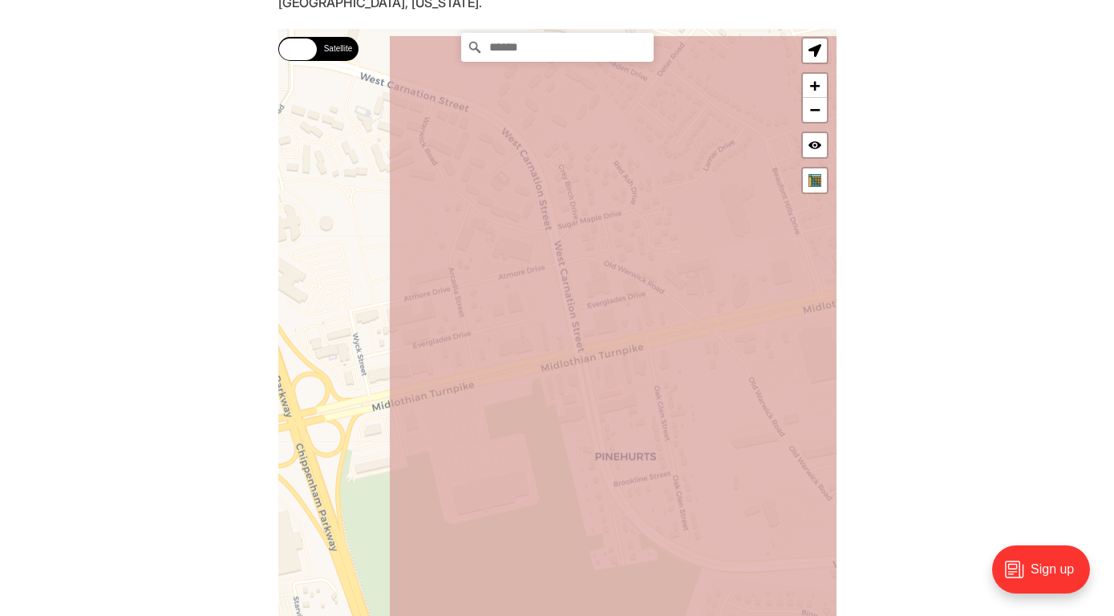
drag, startPoint x: 514, startPoint y: 330, endPoint x: 685, endPoint y: 399, distance: 183.9
click at [685, 399] on icon at bounding box center [724, 397] width 673 height 727
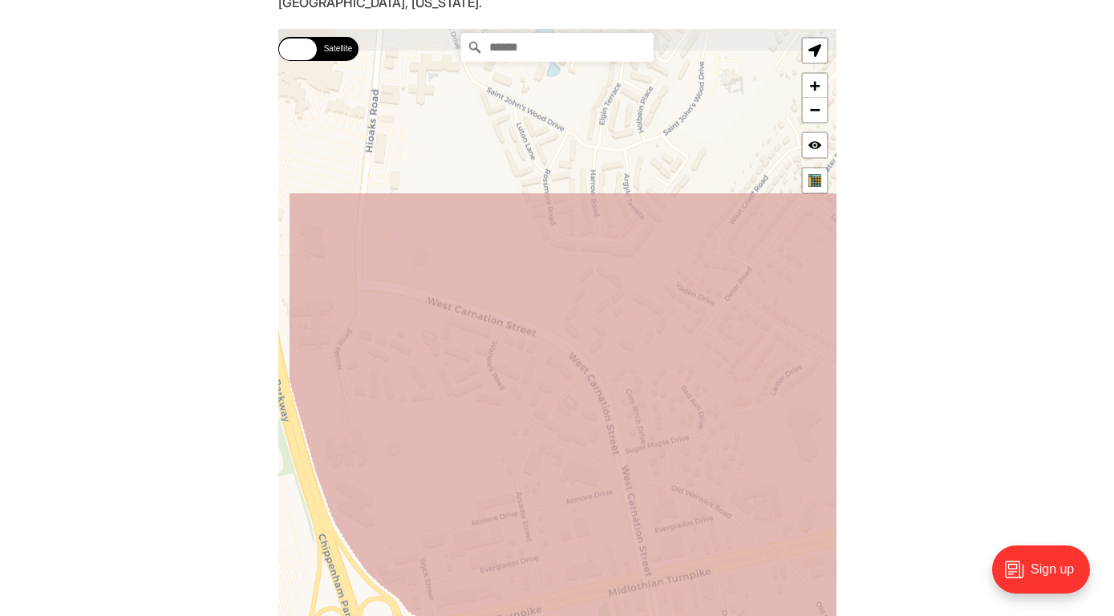
drag, startPoint x: 642, startPoint y: 209, endPoint x: 711, endPoint y: 435, distance: 236.2
click at [711, 435] on icon at bounding box center [624, 555] width 673 height 727
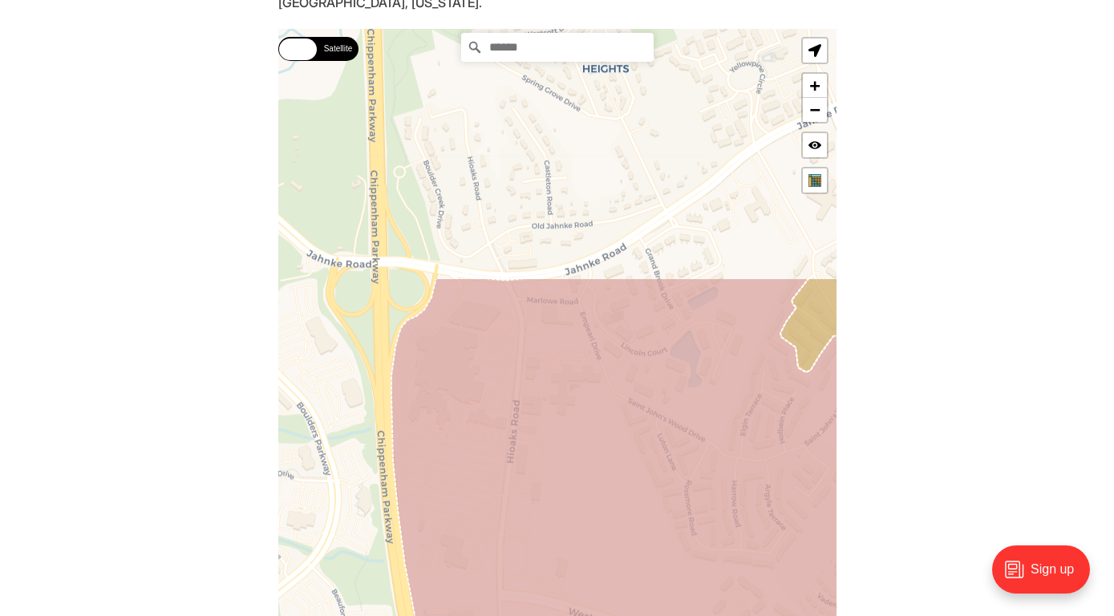
drag, startPoint x: 645, startPoint y: 194, endPoint x: 786, endPoint y: 507, distance: 343.1
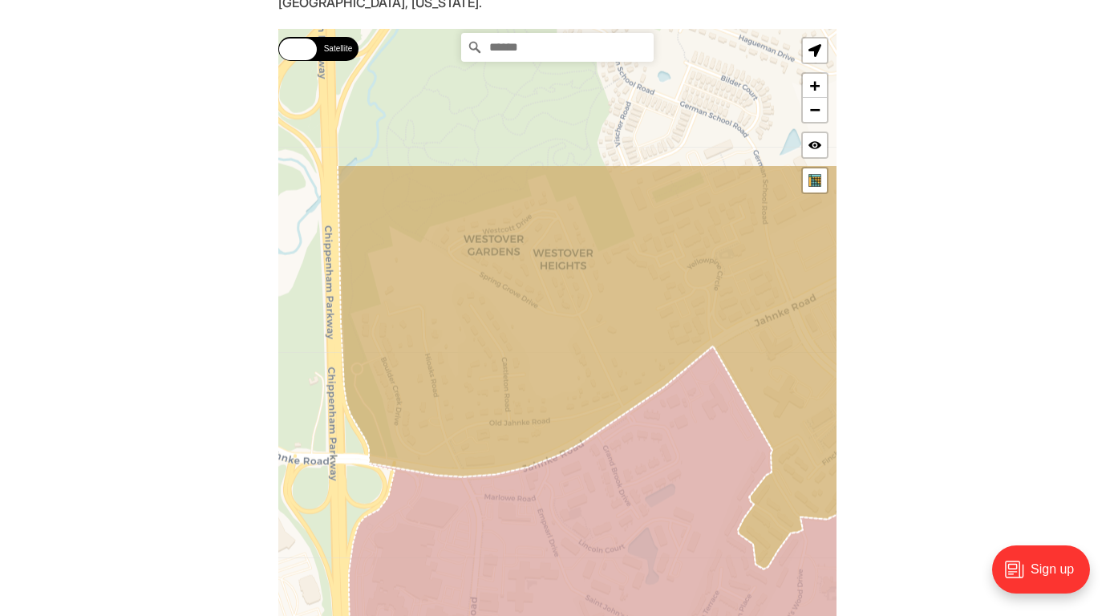
drag, startPoint x: 699, startPoint y: 323, endPoint x: 658, endPoint y: 509, distance: 190.5
click at [658, 509] on icon at bounding box center [600, 618] width 502 height 545
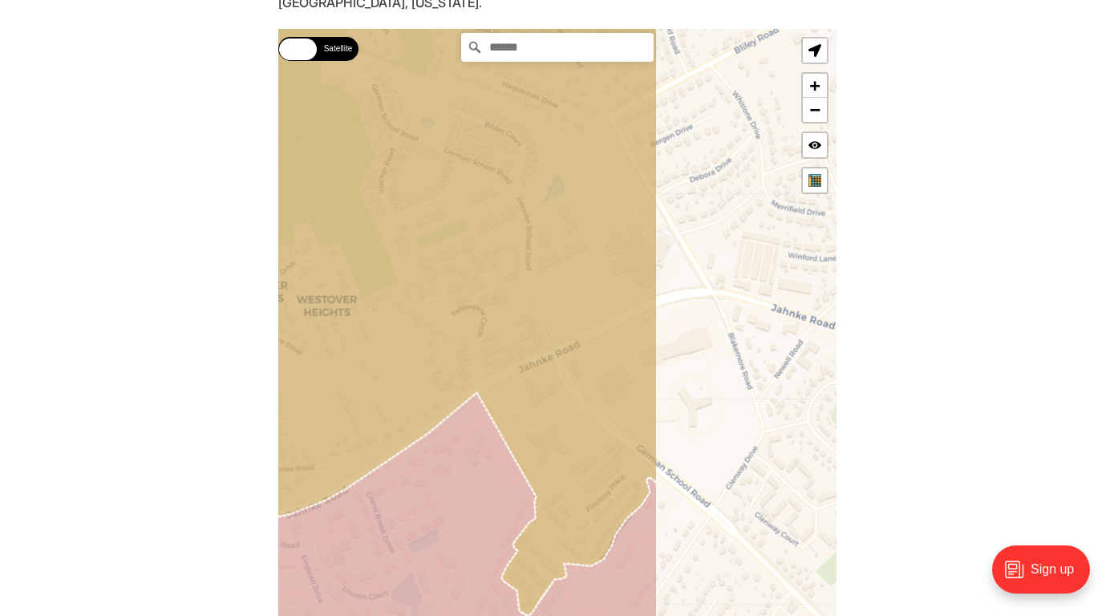
drag, startPoint x: 727, startPoint y: 329, endPoint x: 488, endPoint y: 377, distance: 243.8
click at [488, 377] on icon at bounding box center [378, 315] width 558 height 602
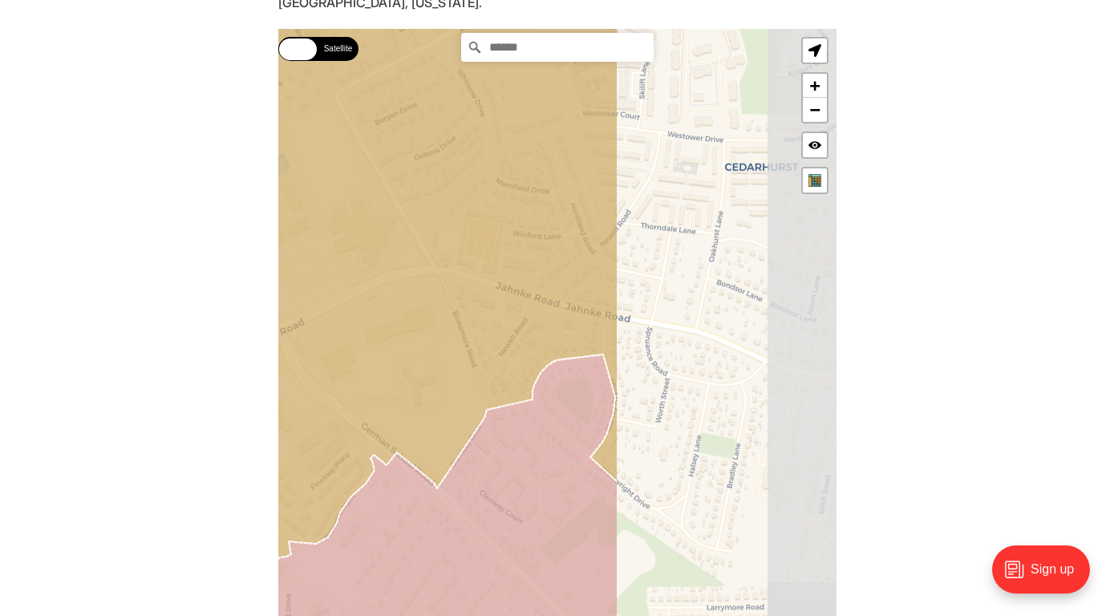
drag, startPoint x: 577, startPoint y: 325, endPoint x: 299, endPoint y: 303, distance: 278.3
click at [299, 303] on icon at bounding box center [281, 269] width 673 height 649
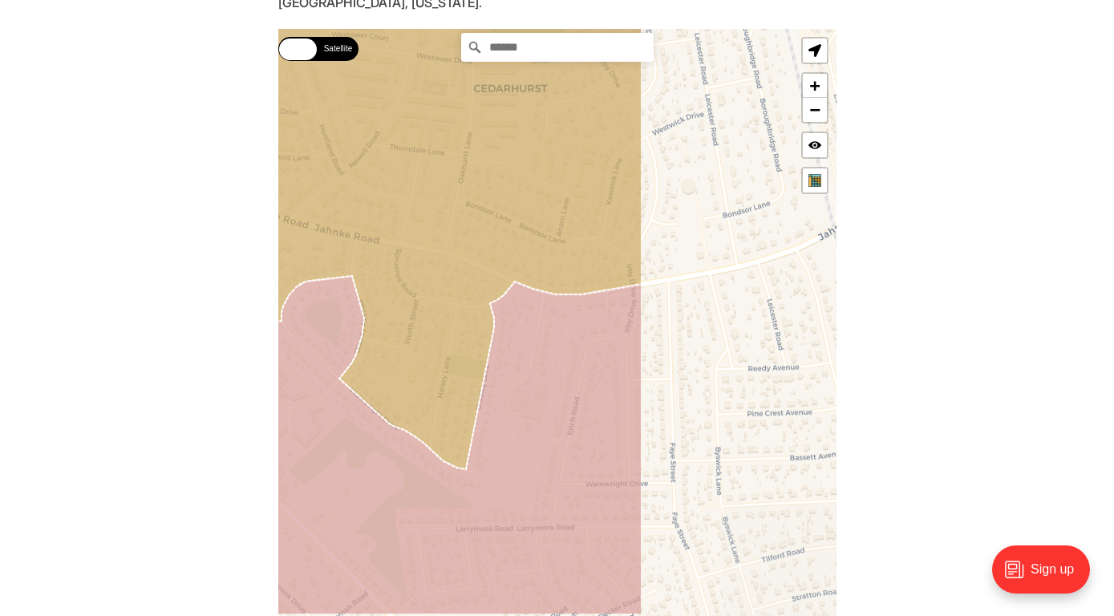
drag, startPoint x: 515, startPoint y: 313, endPoint x: 274, endPoint y: 238, distance: 251.9
click at [274, 238] on section "Type your address in the box to see which voting district it is in. This only w…" at bounding box center [557, 354] width 1114 height 770
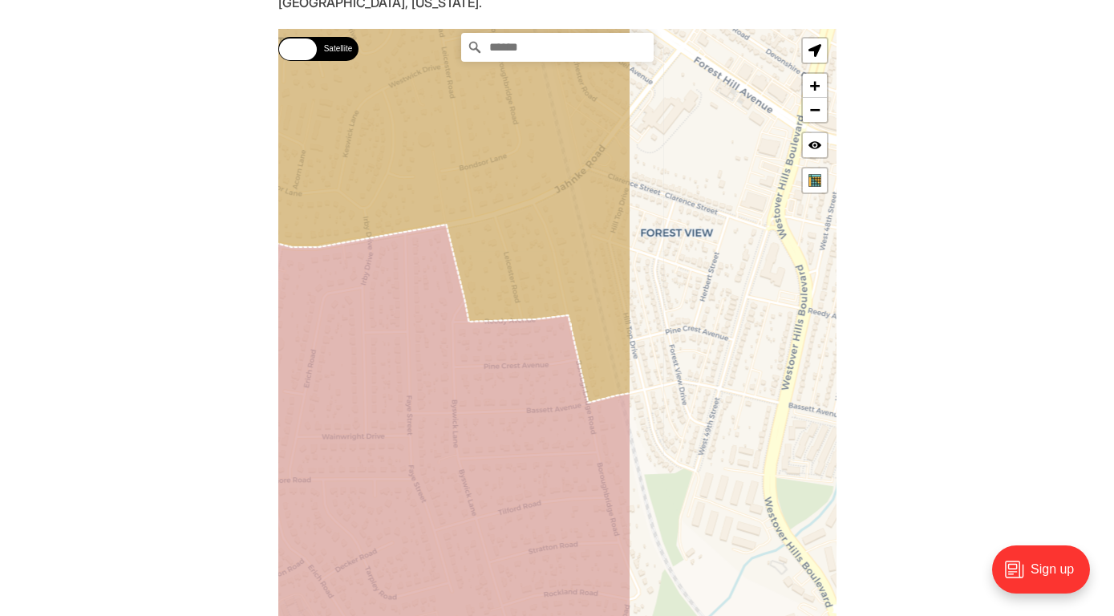
drag, startPoint x: 612, startPoint y: 391, endPoint x: 347, endPoint y: 342, distance: 269.0
click at [347, 342] on icon at bounding box center [293, 435] width 673 height 421
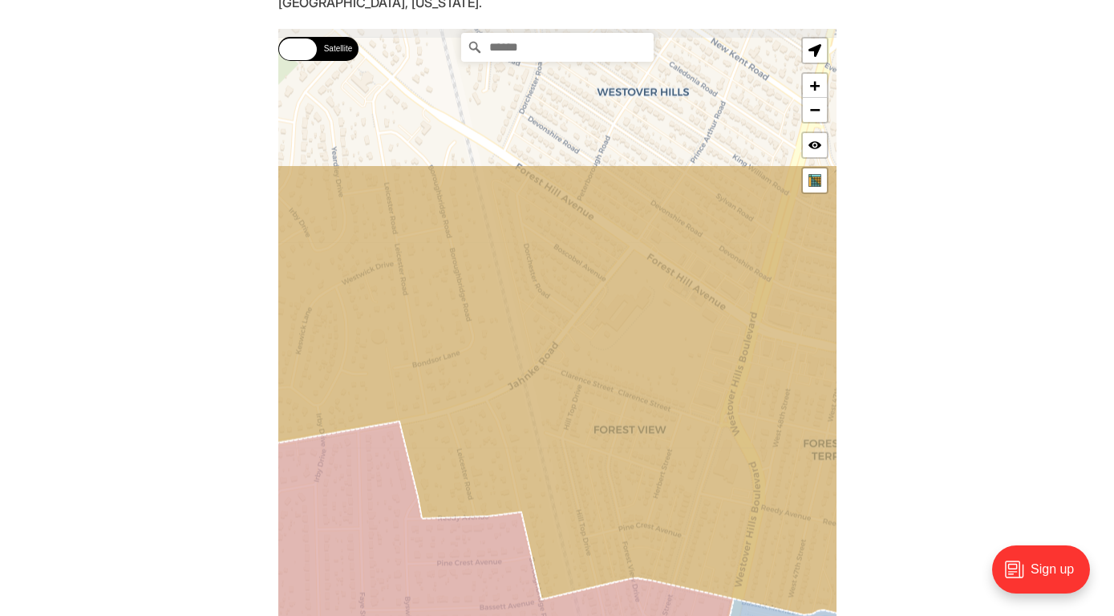
drag, startPoint x: 630, startPoint y: 143, endPoint x: 581, endPoint y: 343, distance: 206.4
click at [581, 343] on icon at bounding box center [510, 389] width 673 height 451
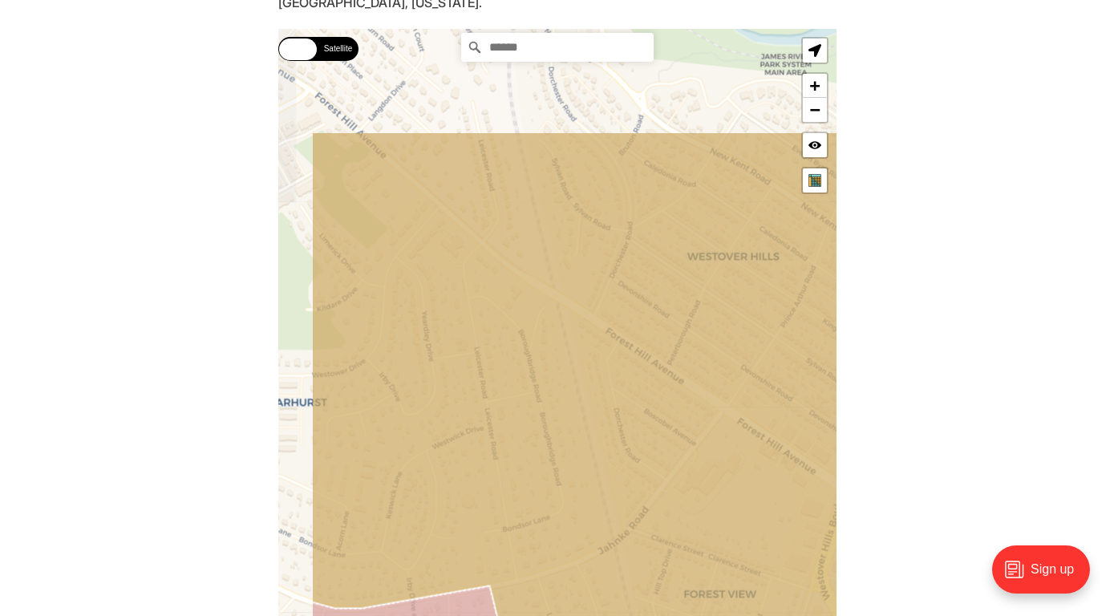
drag, startPoint x: 617, startPoint y: 250, endPoint x: 707, endPoint y: 415, distance: 187.3
click at [707, 415] on icon at bounding box center [646, 457] width 673 height 650
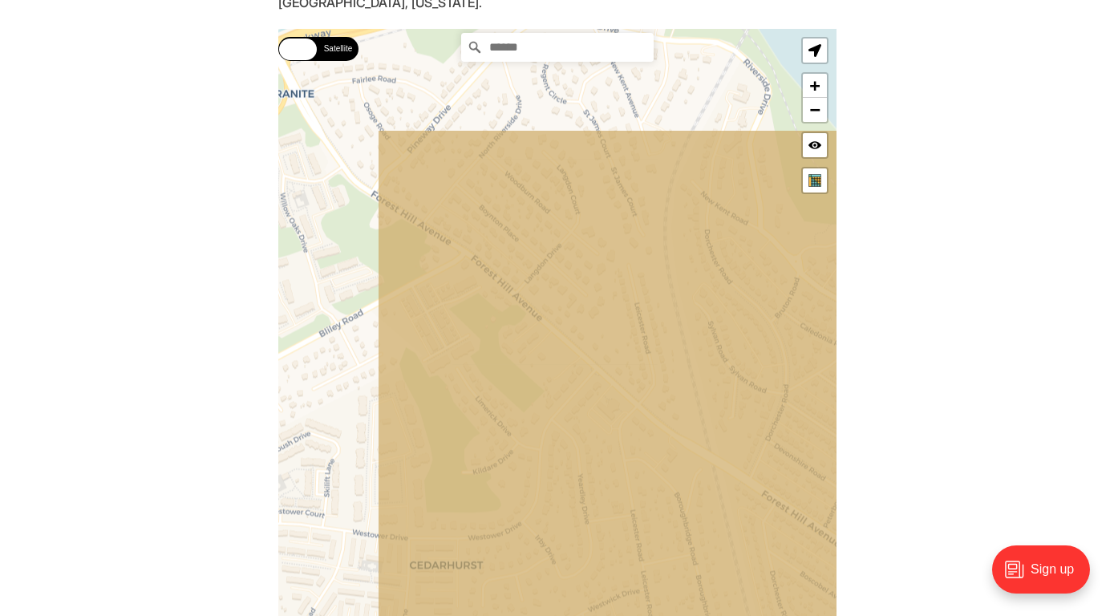
drag, startPoint x: 672, startPoint y: 333, endPoint x: 814, endPoint y: 478, distance: 203.0
click at [814, 478] on icon at bounding box center [713, 493] width 673 height 727
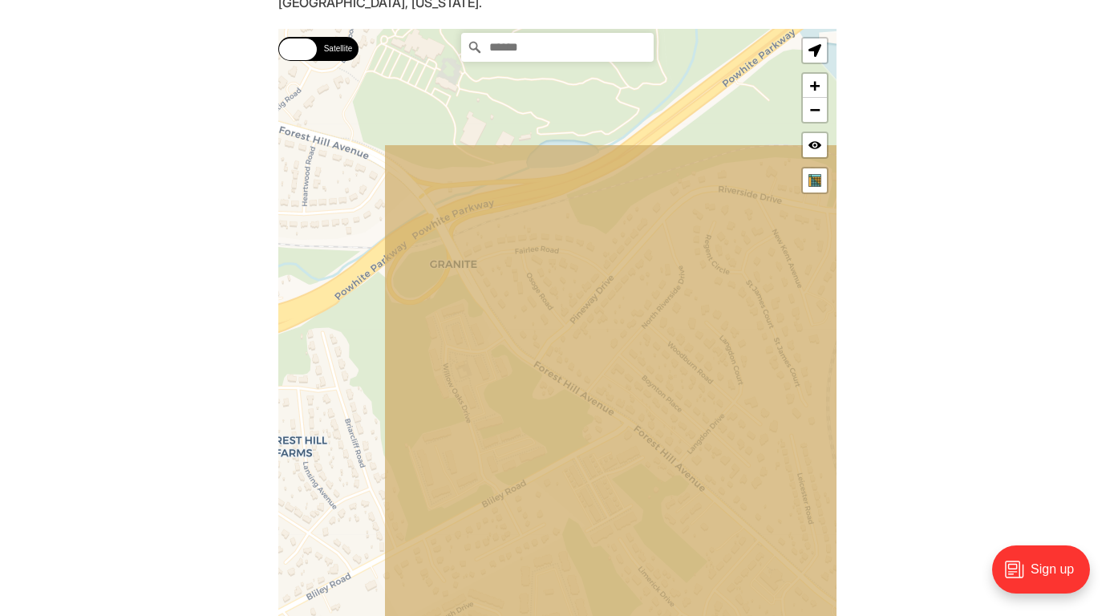
drag, startPoint x: 651, startPoint y: 325, endPoint x: 815, endPoint y: 502, distance: 241.2
click at [815, 502] on icon at bounding box center [719, 507] width 673 height 727
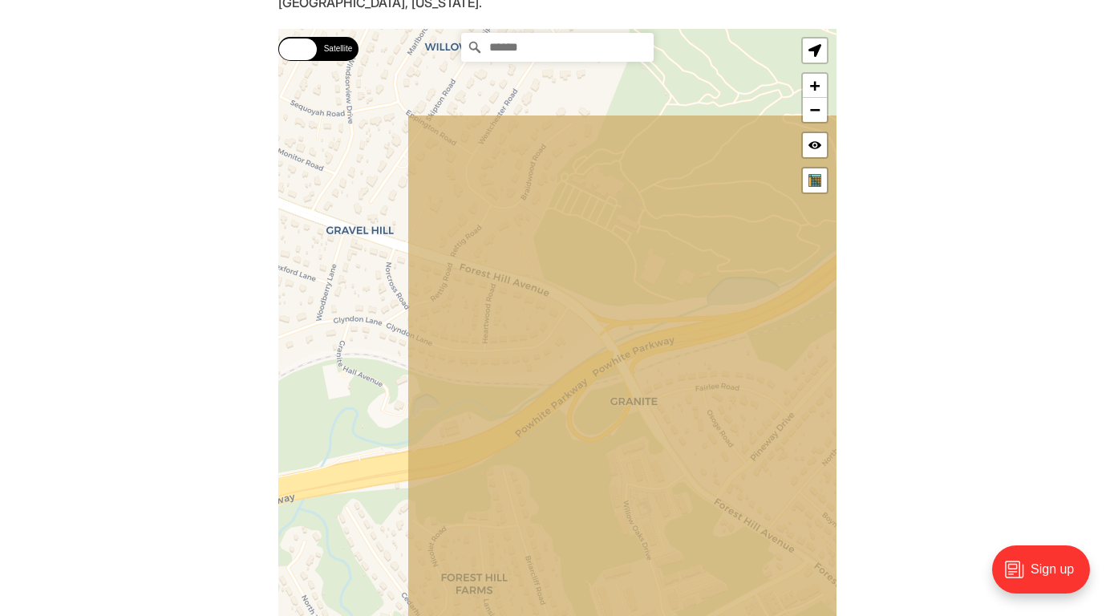
drag, startPoint x: 670, startPoint y: 387, endPoint x: 824, endPoint y: 489, distance: 185.1
click at [824, 489] on icon at bounding box center [743, 477] width 673 height 727
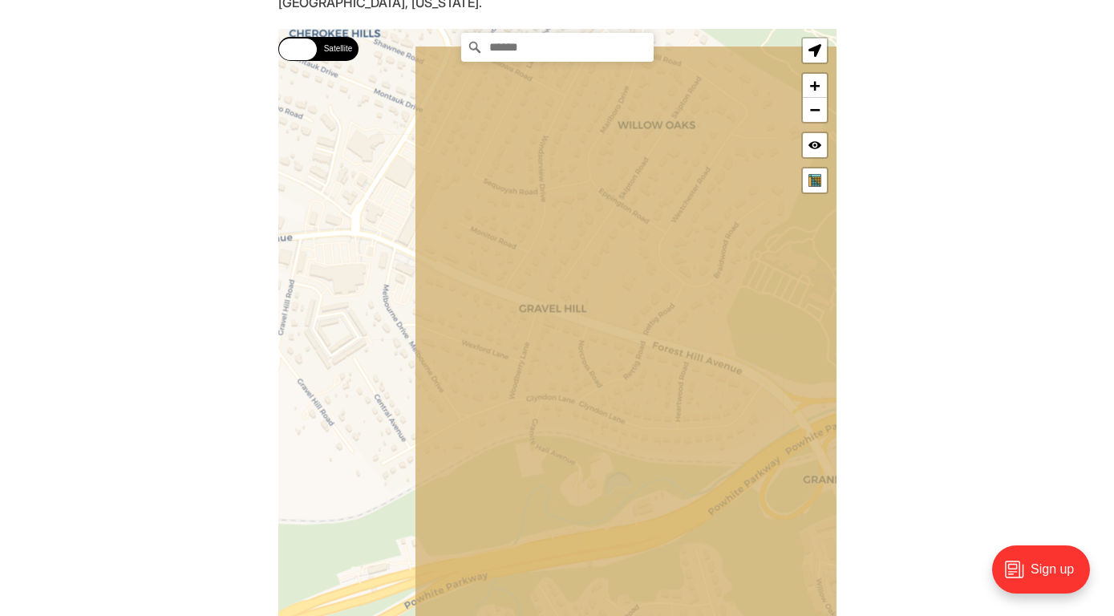
drag, startPoint x: 608, startPoint y: 304, endPoint x: 788, endPoint y: 371, distance: 192.6
click at [788, 371] on icon at bounding box center [749, 409] width 673 height 727
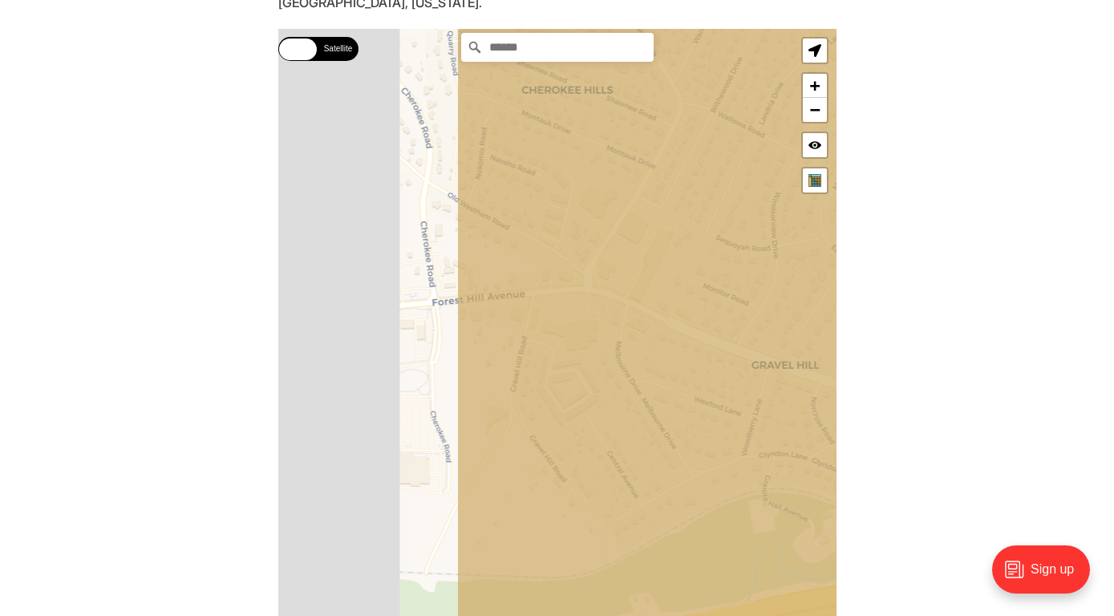
drag, startPoint x: 541, startPoint y: 306, endPoint x: 782, endPoint y: 370, distance: 249.0
click at [782, 370] on icon at bounding box center [792, 389] width 673 height 727
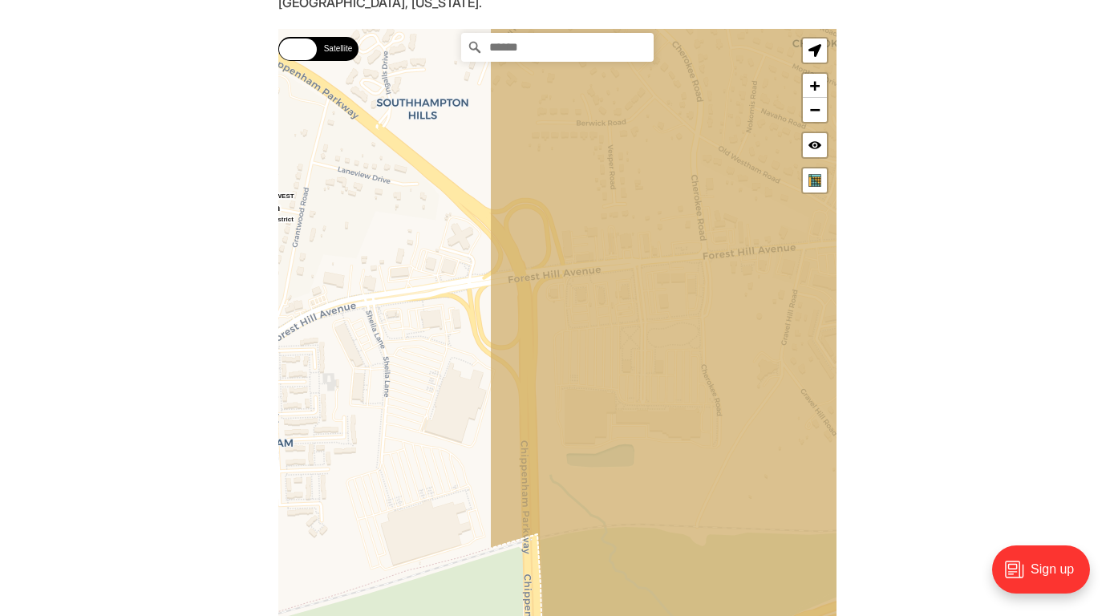
drag, startPoint x: 386, startPoint y: 321, endPoint x: 655, endPoint y: 266, distance: 274.9
click at [655, 266] on icon at bounding box center [825, 277] width 673 height 727
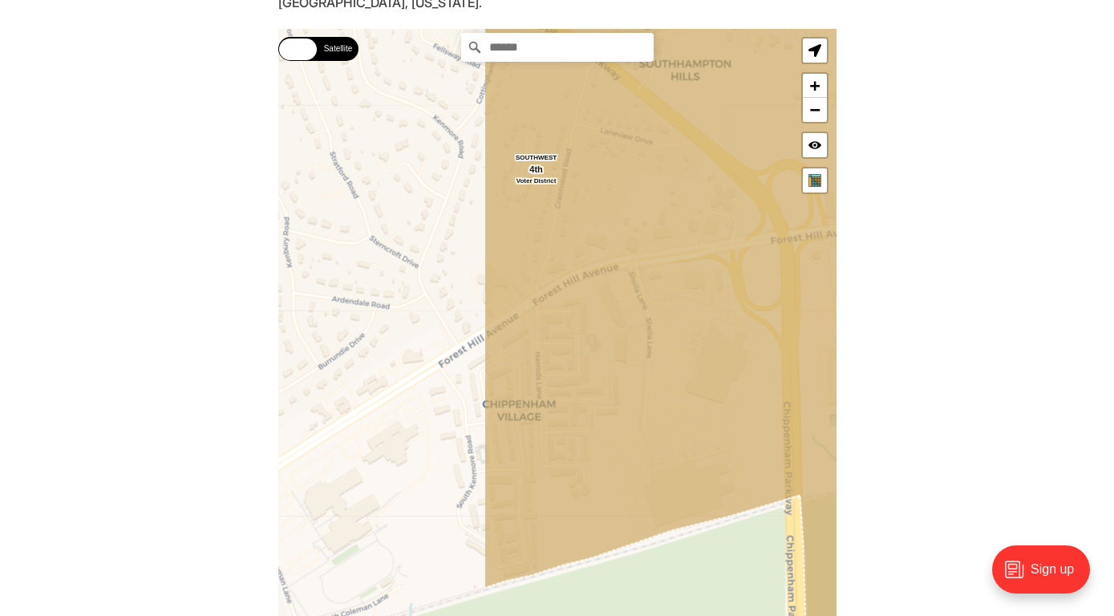
drag, startPoint x: 426, startPoint y: 307, endPoint x: 698, endPoint y: 267, distance: 274.8
click at [698, 267] on icon at bounding box center [819, 292] width 673 height 727
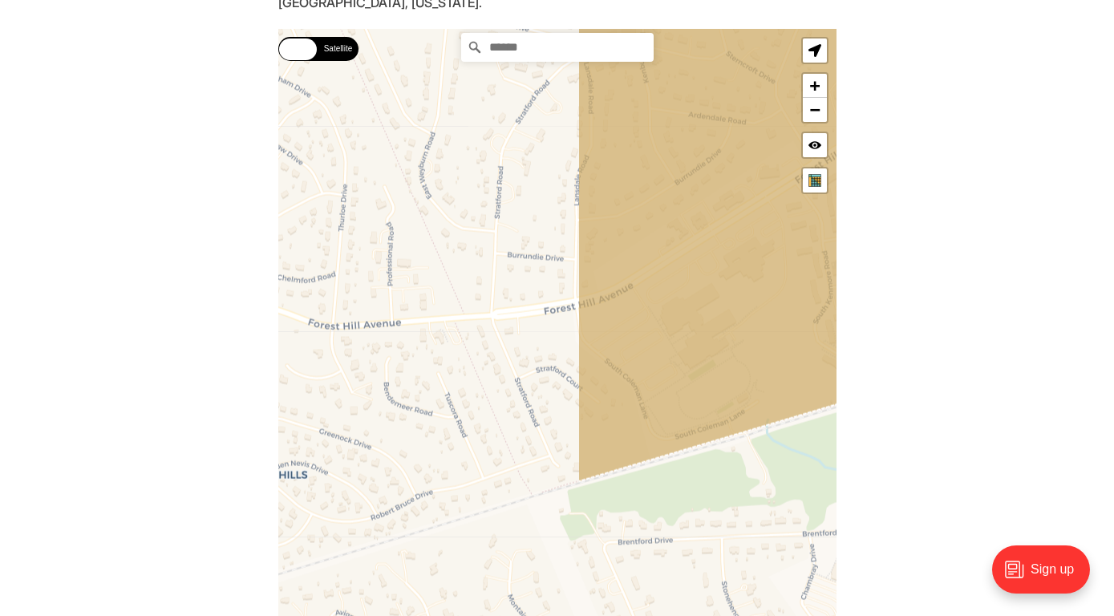
drag, startPoint x: 426, startPoint y: 418, endPoint x: 783, endPoint y: 229, distance: 403.6
click at [783, 229] on icon at bounding box center [913, 146] width 673 height 727
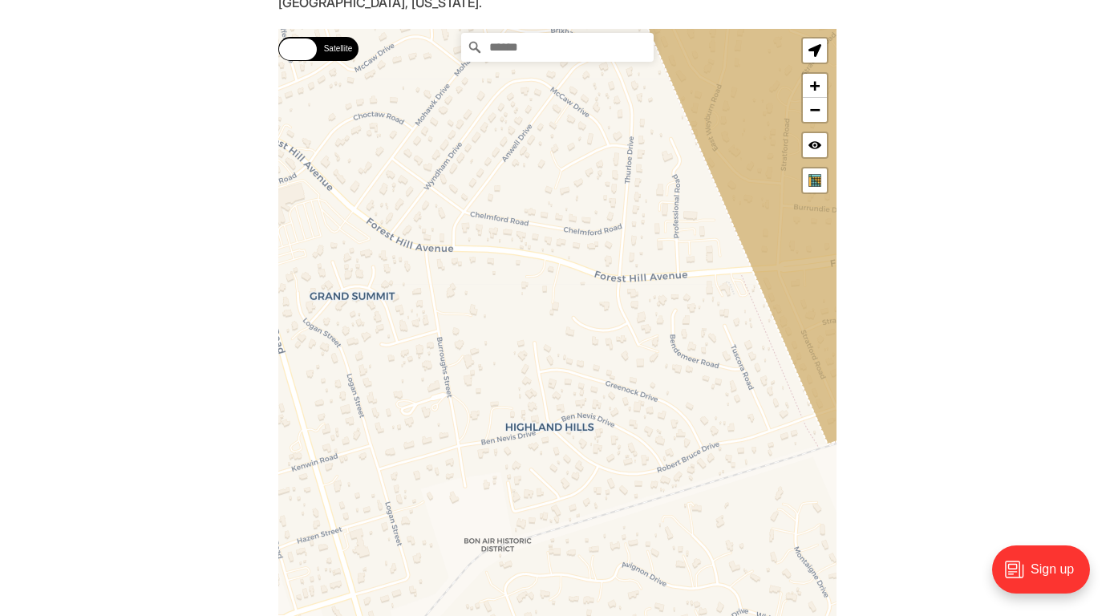
drag, startPoint x: 444, startPoint y: 346, endPoint x: 739, endPoint y: 299, distance: 298.1
click at [739, 299] on div "Street Satellite Street Satellite [GEOGRAPHIC_DATA] SOUTHWEST [GEOGRAPHIC_DATA]…" at bounding box center [557, 331] width 558 height 604
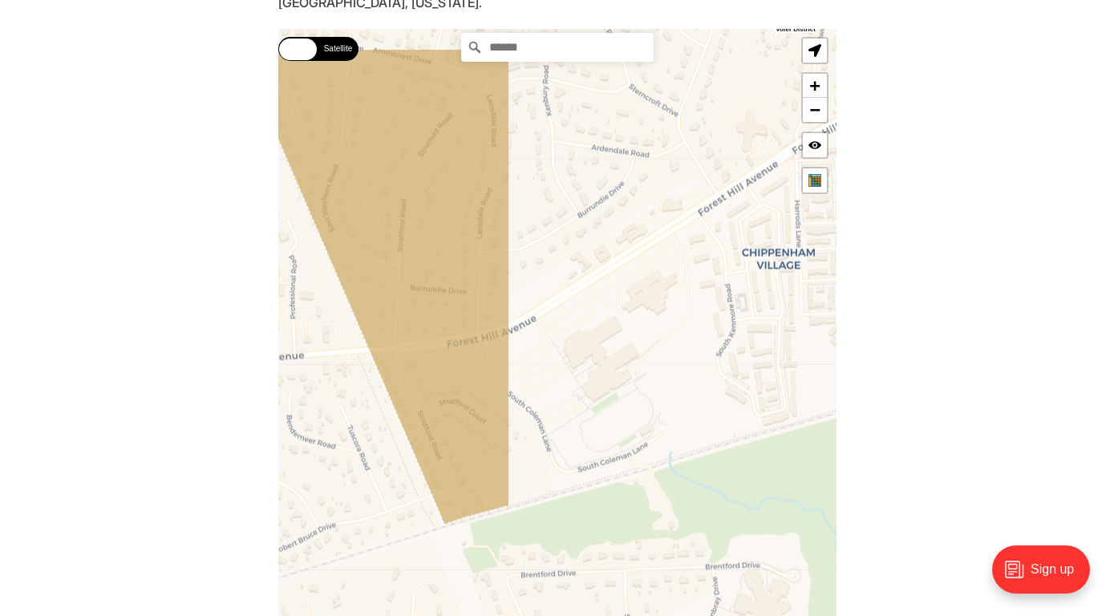
drag, startPoint x: 753, startPoint y: 312, endPoint x: 344, endPoint y: 399, distance: 418.2
click at [344, 399] on div "Street Satellite Street Satellite [GEOGRAPHIC_DATA] SOUTHWEST [GEOGRAPHIC_DATA]…" at bounding box center [557, 331] width 558 height 604
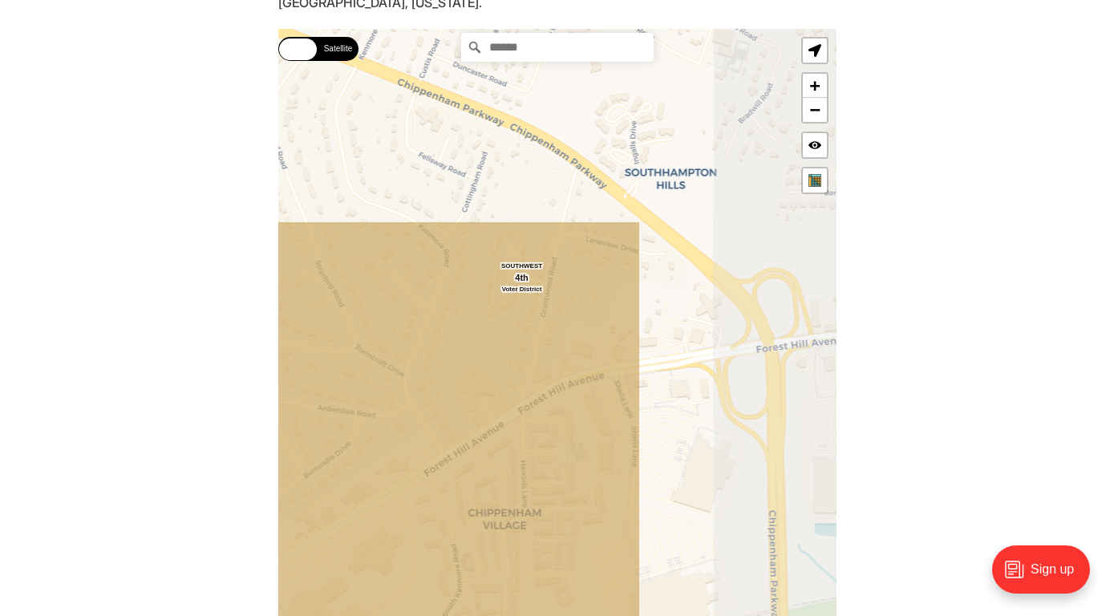
drag, startPoint x: 464, startPoint y: 366, endPoint x: 234, endPoint y: 593, distance: 323.2
click at [234, 593] on section "Type your address in the box to see which voting district it is in. This only w…" at bounding box center [557, 354] width 1114 height 770
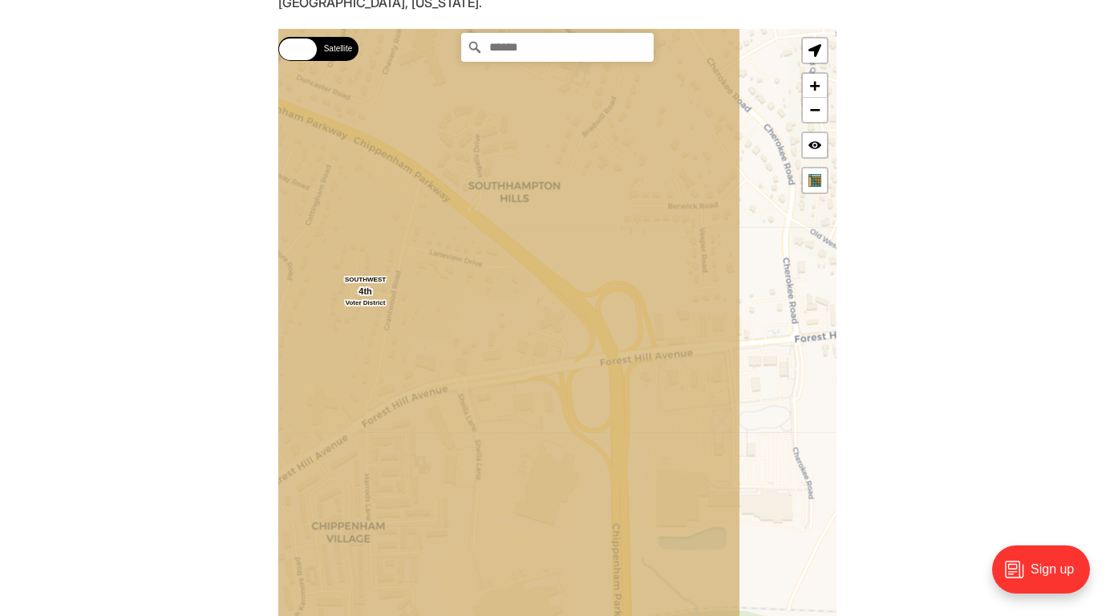
drag, startPoint x: 692, startPoint y: 439, endPoint x: 536, endPoint y: 456, distance: 156.5
click at [536, 456] on icon at bounding box center [403, 347] width 673 height 727
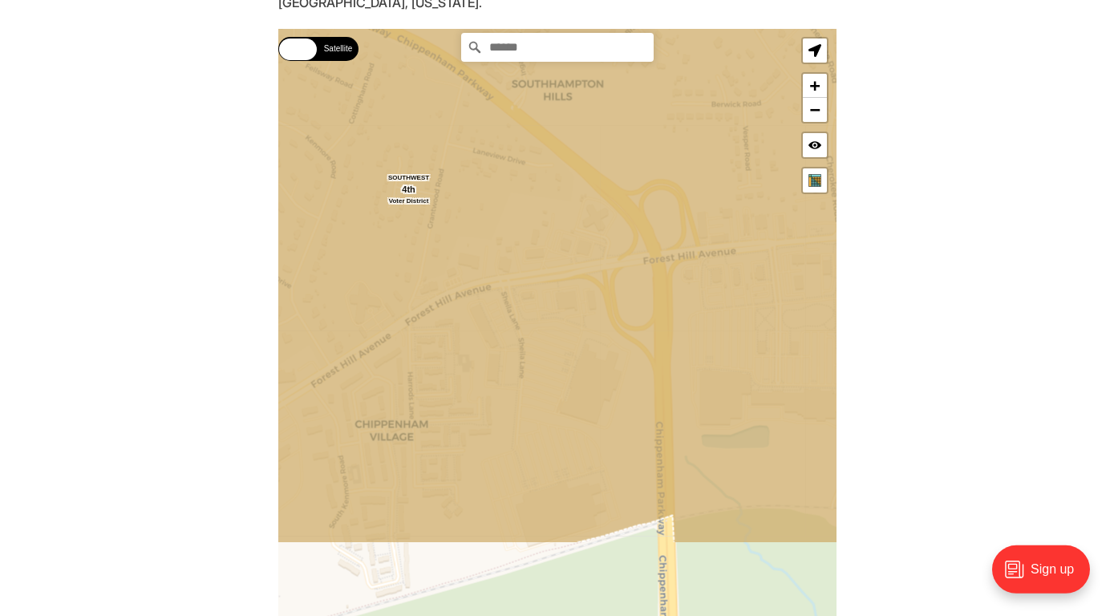
drag, startPoint x: 639, startPoint y: 507, endPoint x: 606, endPoint y: 354, distance: 156.7
click at [606, 354] on icon at bounding box center [525, 180] width 673 height 727
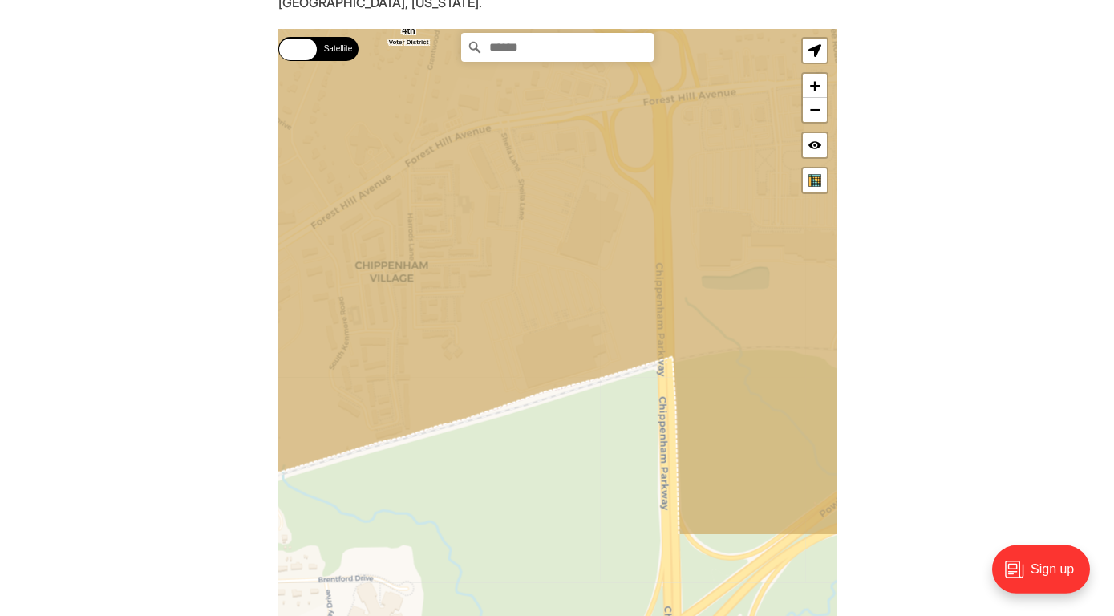
drag, startPoint x: 586, startPoint y: 476, endPoint x: 588, endPoint y: 328, distance: 148.4
click at [588, 328] on icon at bounding box center [557, 172] width 673 height 727
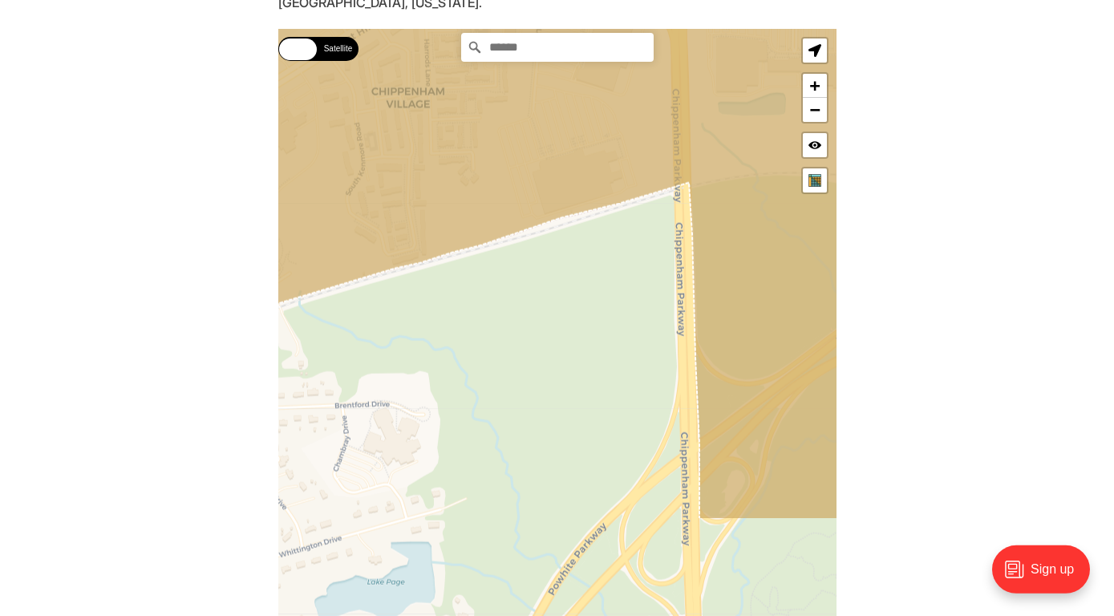
drag, startPoint x: 565, startPoint y: 527, endPoint x: 581, endPoint y: 346, distance: 182.0
click at [581, 346] on div "Street Satellite Street Satellite [GEOGRAPHIC_DATA] SOUTHWEST [GEOGRAPHIC_DATA]…" at bounding box center [557, 331] width 558 height 604
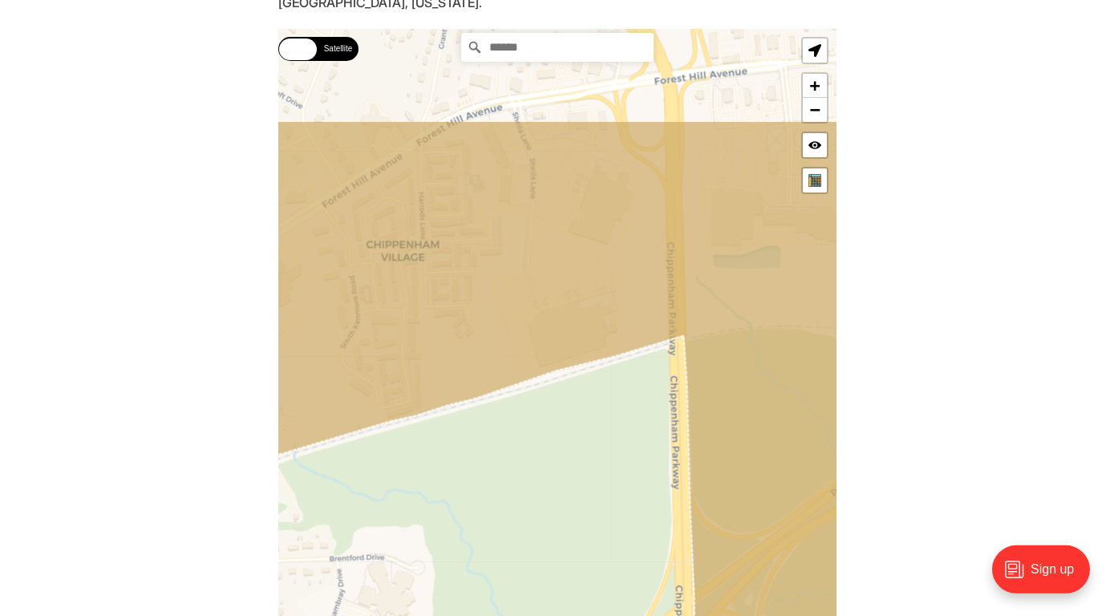
drag, startPoint x: 581, startPoint y: 346, endPoint x: 563, endPoint y: 609, distance: 264.5
click at [563, 609] on div "Street Satellite Street Satellite [GEOGRAPHIC_DATA] SOUTHWEST [GEOGRAPHIC_DATA]…" at bounding box center [557, 331] width 558 height 604
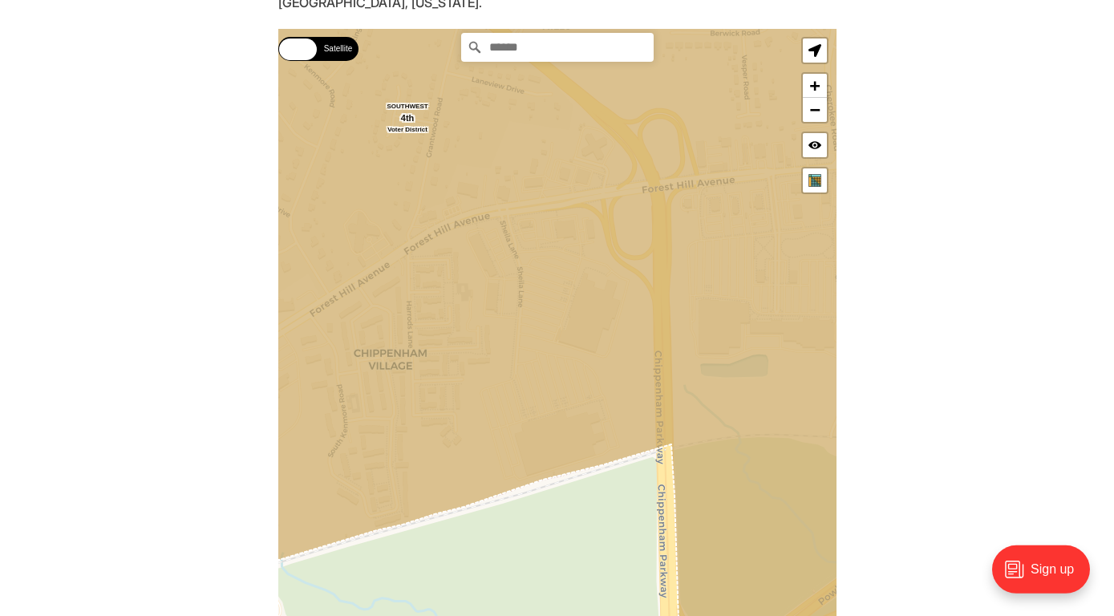
click at [563, 609] on div "Street Satellite Street Satellite [GEOGRAPHIC_DATA] SOUTHWEST [GEOGRAPHIC_DATA]…" at bounding box center [557, 331] width 558 height 604
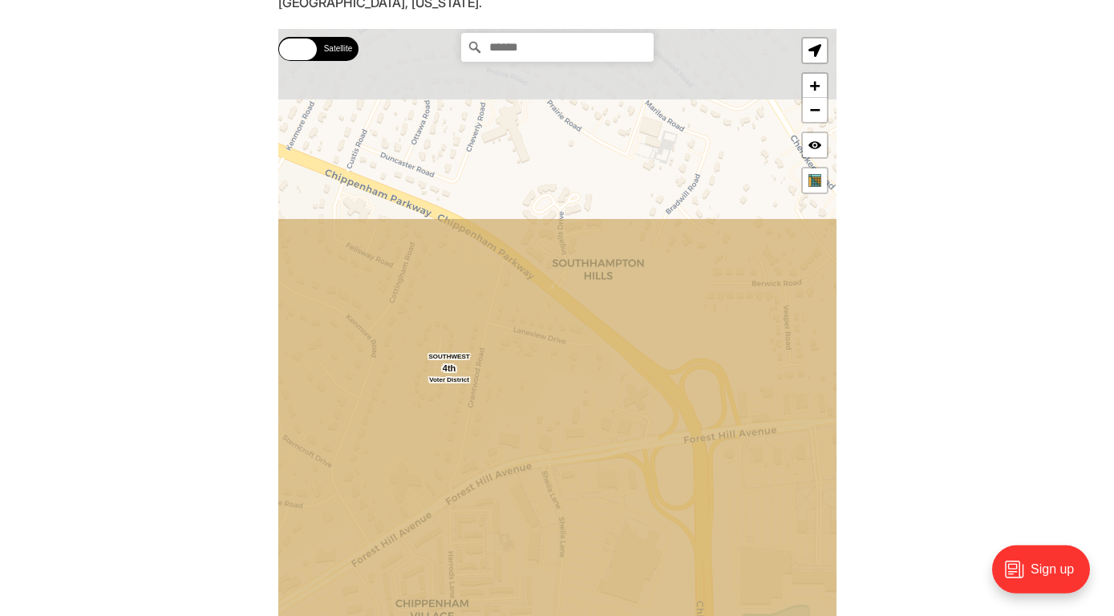
drag, startPoint x: 581, startPoint y: 294, endPoint x: 624, endPoint y: 555, distance: 265.0
click at [624, 555] on icon at bounding box center [598, 580] width 673 height 727
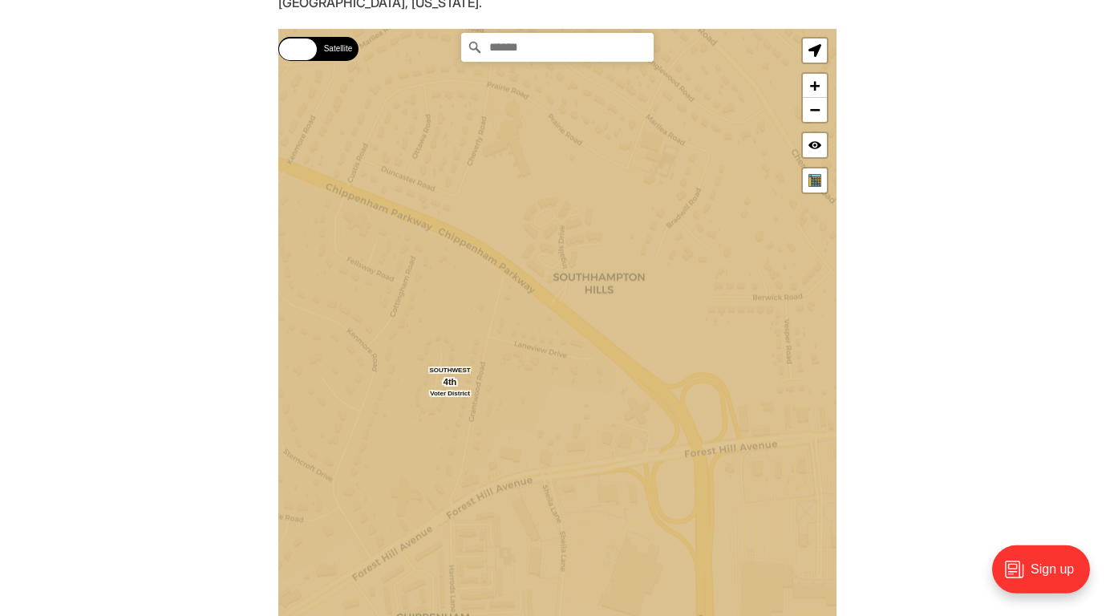
drag, startPoint x: 801, startPoint y: 508, endPoint x: 784, endPoint y: 515, distance: 18.3
click at [784, 515] on icon at bounding box center [556, 342] width 673 height 727
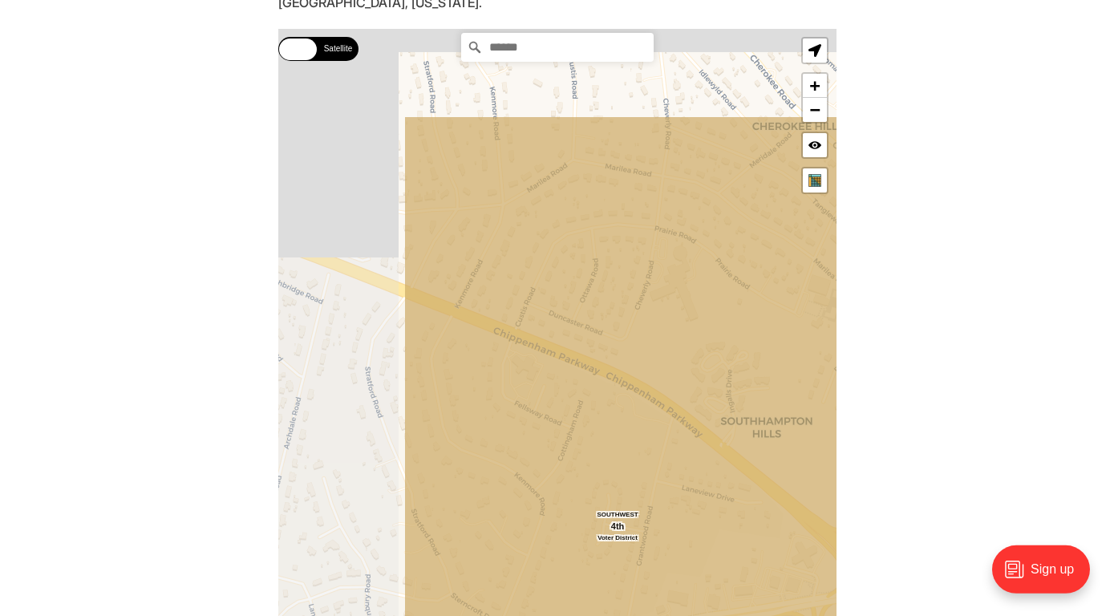
drag, startPoint x: 644, startPoint y: 375, endPoint x: 839, endPoint y: 528, distance: 247.9
click at [839, 528] on section "Type your address in the box to see which voting district it is in. This only w…" at bounding box center [557, 354] width 1114 height 770
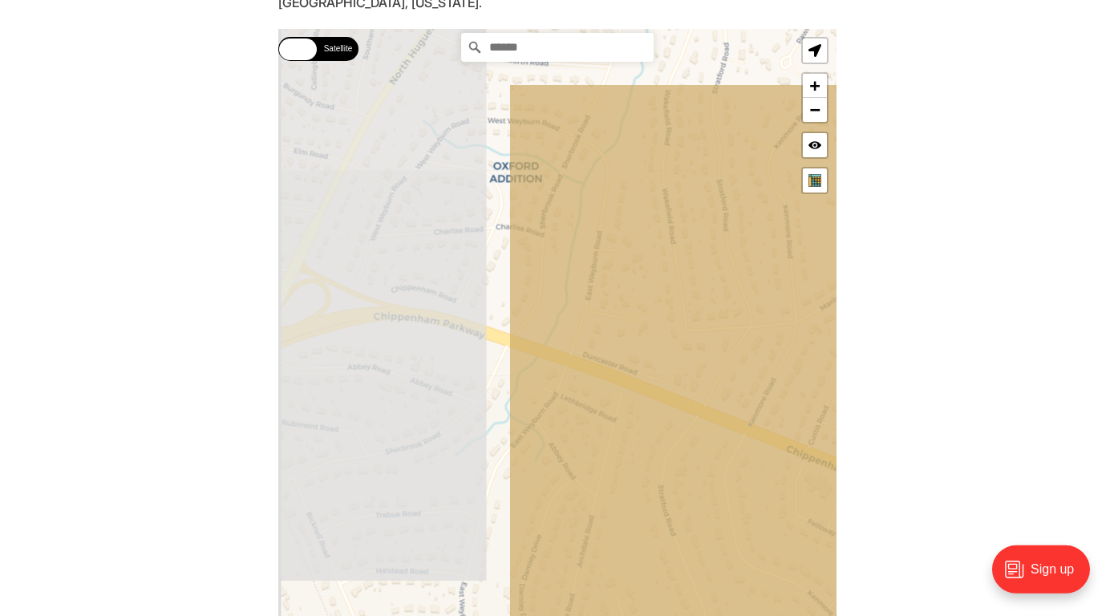
drag, startPoint x: 475, startPoint y: 314, endPoint x: 780, endPoint y: 438, distance: 329.6
click at [780, 438] on icon at bounding box center [844, 447] width 673 height 727
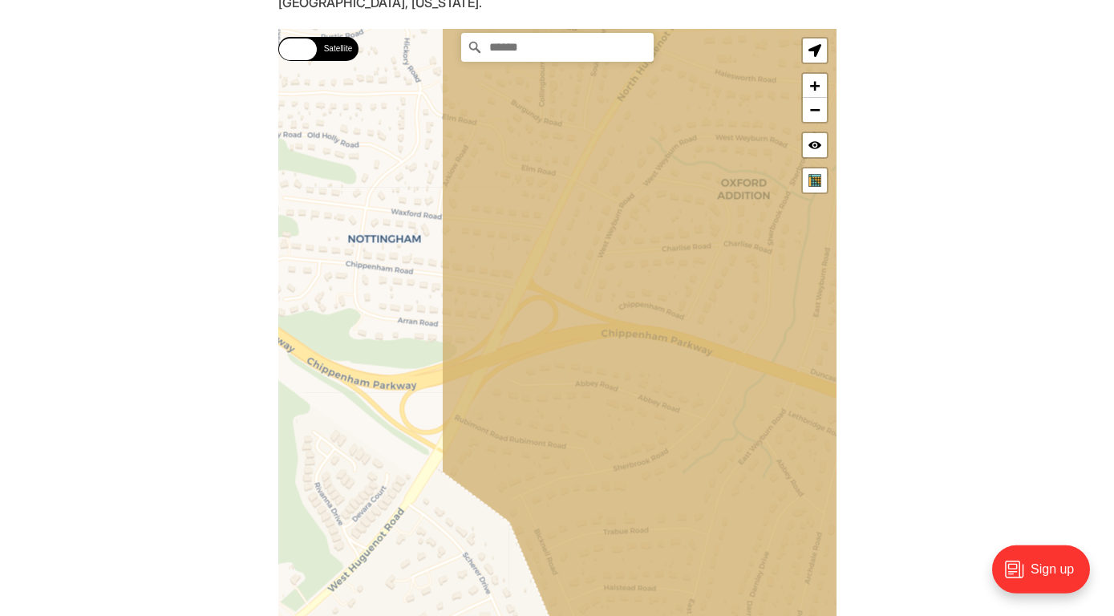
drag, startPoint x: 473, startPoint y: 302, endPoint x: 693, endPoint y: 318, distance: 220.3
click at [693, 318] on icon at bounding box center [776, 345] width 673 height 727
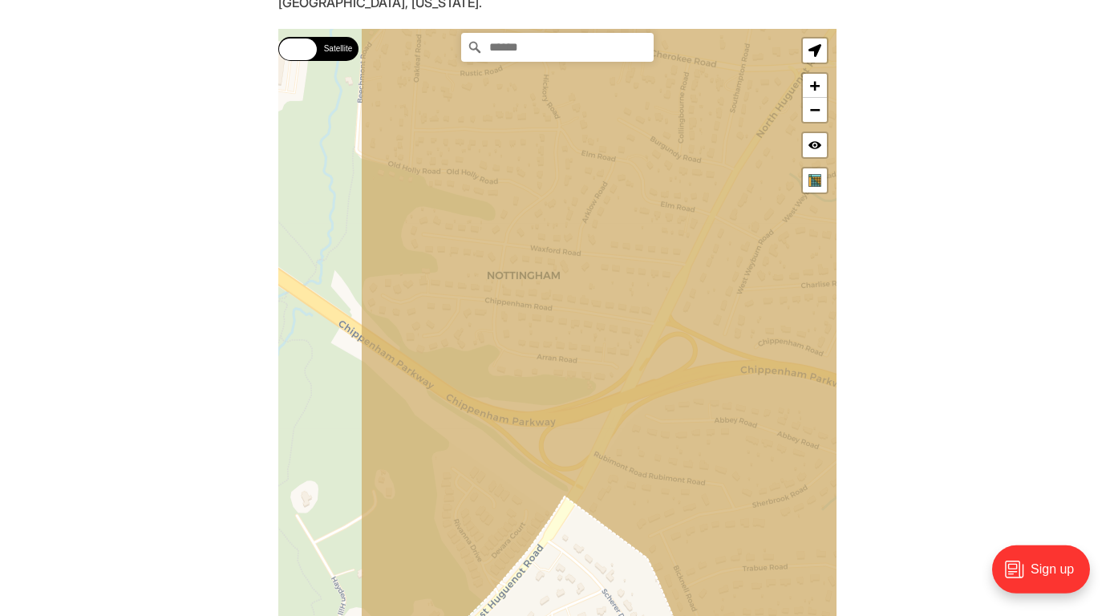
drag, startPoint x: 431, startPoint y: 280, endPoint x: 574, endPoint y: 316, distance: 147.2
click at [574, 316] on icon at bounding box center [696, 366] width 673 height 727
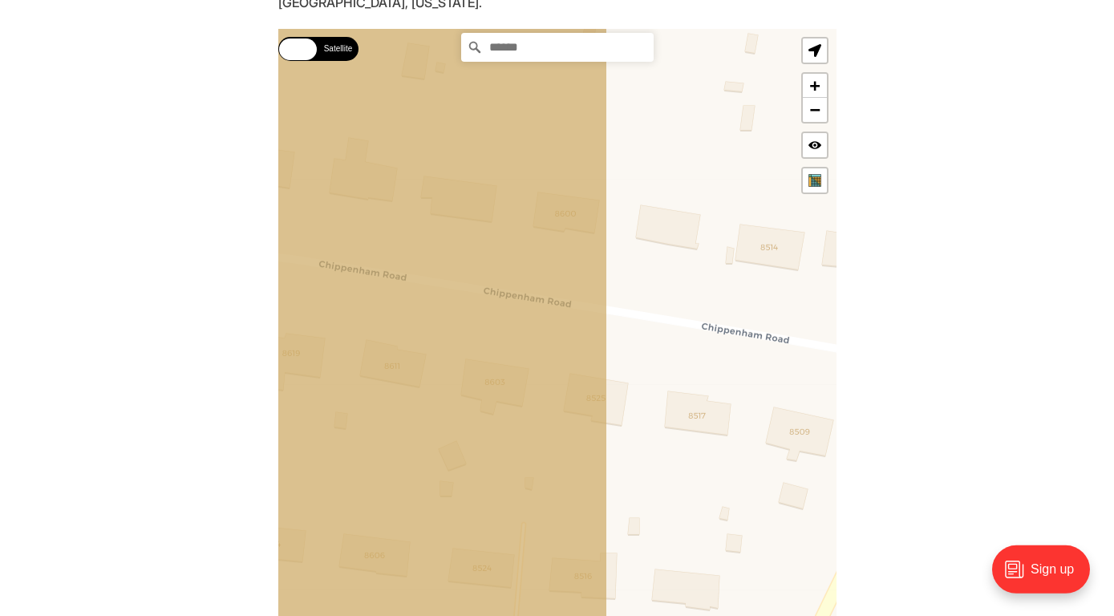
drag, startPoint x: 643, startPoint y: 376, endPoint x: 354, endPoint y: 362, distance: 289.1
click at [354, 362] on icon at bounding box center [271, 316] width 673 height 727
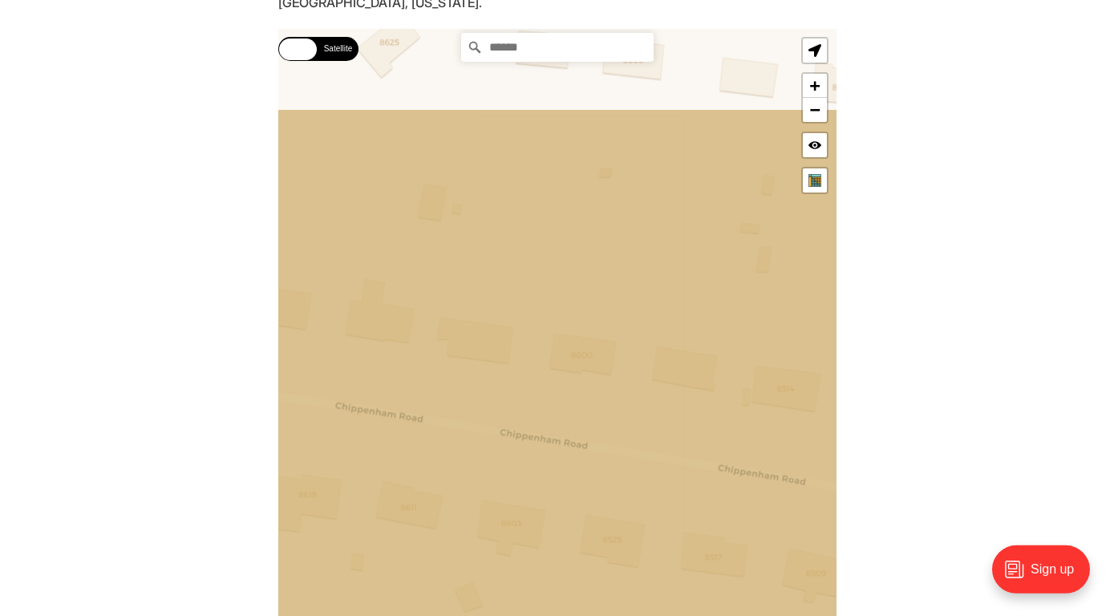
drag, startPoint x: 459, startPoint y: 306, endPoint x: 500, endPoint y: 333, distance: 48.7
click at [500, 333] on icon at bounding box center [573, 472] width 673 height 727
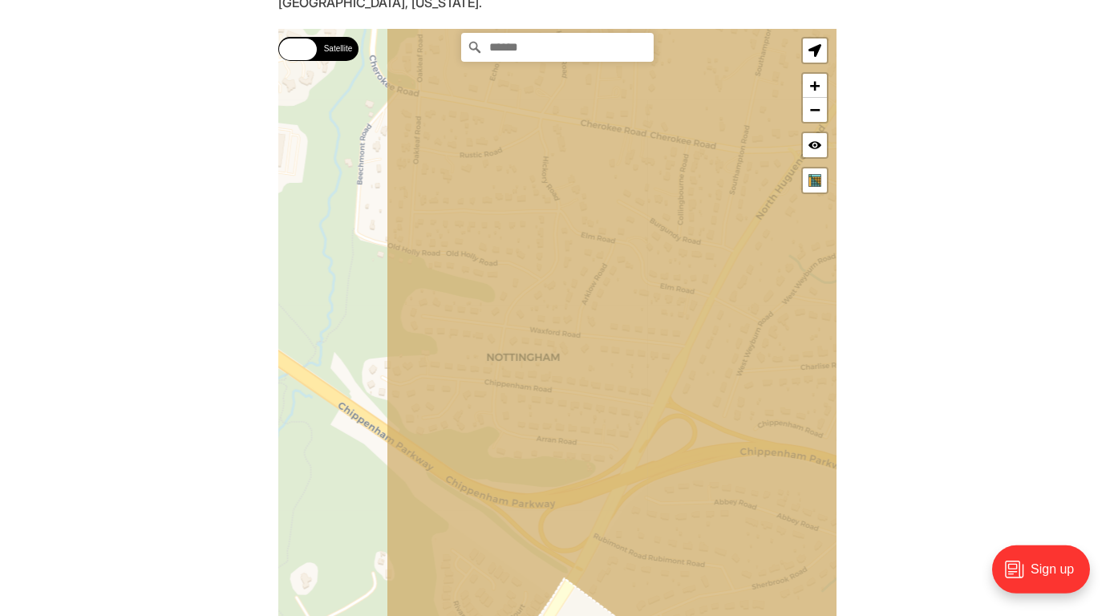
drag, startPoint x: 450, startPoint y: 418, endPoint x: 617, endPoint y: 399, distance: 167.8
click at [617, 399] on icon at bounding box center [721, 314] width 673 height 727
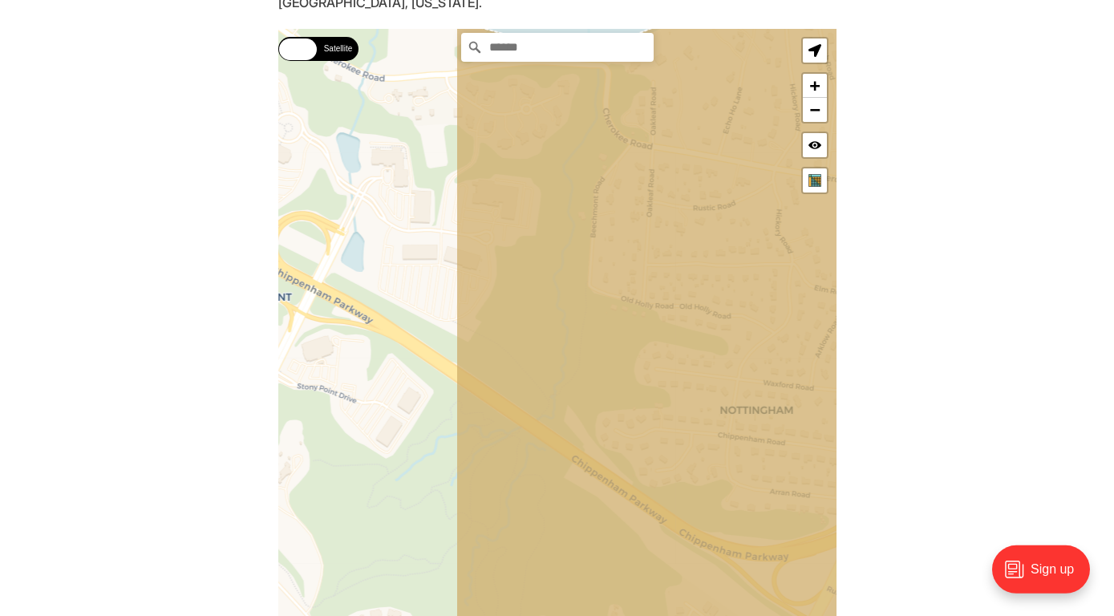
drag, startPoint x: 510, startPoint y: 384, endPoint x: 748, endPoint y: 437, distance: 244.0
click at [748, 437] on icon at bounding box center [791, 385] width 673 height 727
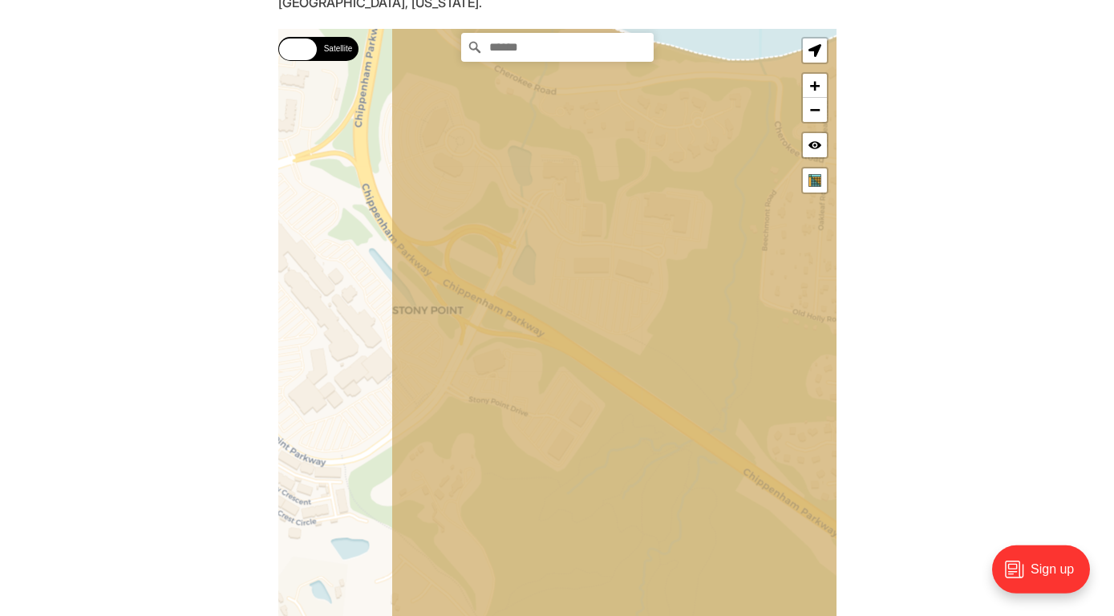
drag, startPoint x: 511, startPoint y: 379, endPoint x: 684, endPoint y: 394, distance: 173.9
click at [684, 394] on icon at bounding box center [726, 345] width 673 height 727
